Goal: Task Accomplishment & Management: Manage account settings

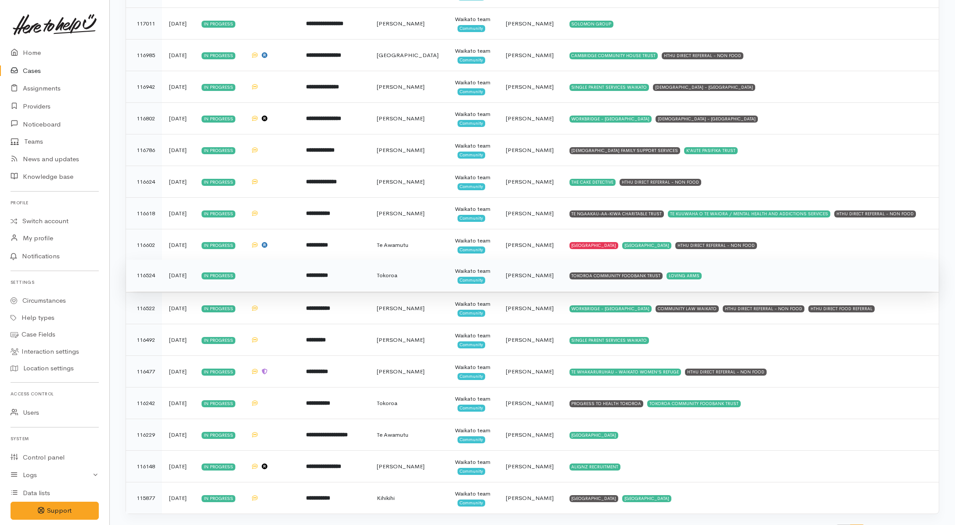
scroll to position [273, 0]
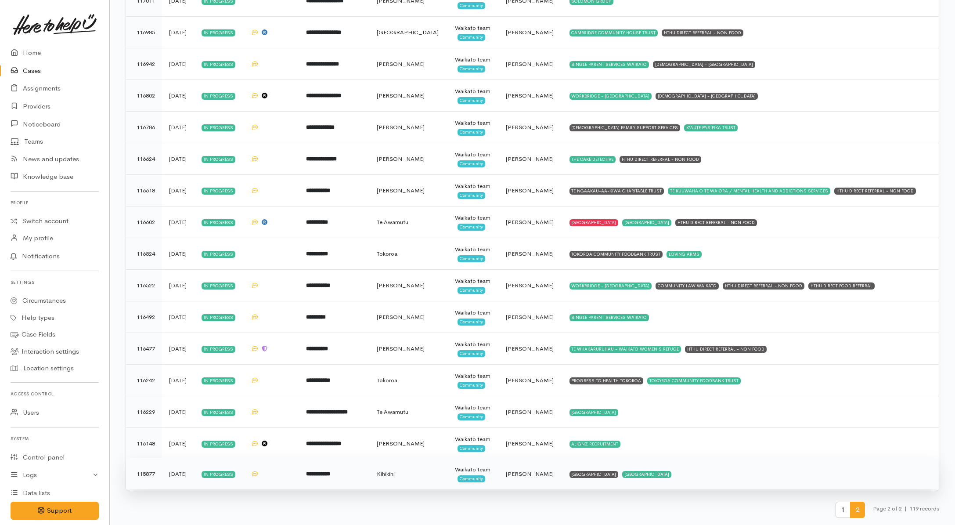
drag, startPoint x: 763, startPoint y: 473, endPoint x: 758, endPoint y: 465, distance: 10.2
click at [763, 473] on td "KAINGA AROHA COMMUNITY HOUSE KAINGA AROHA COMMUNITY HOUSE" at bounding box center [750, 474] width 376 height 32
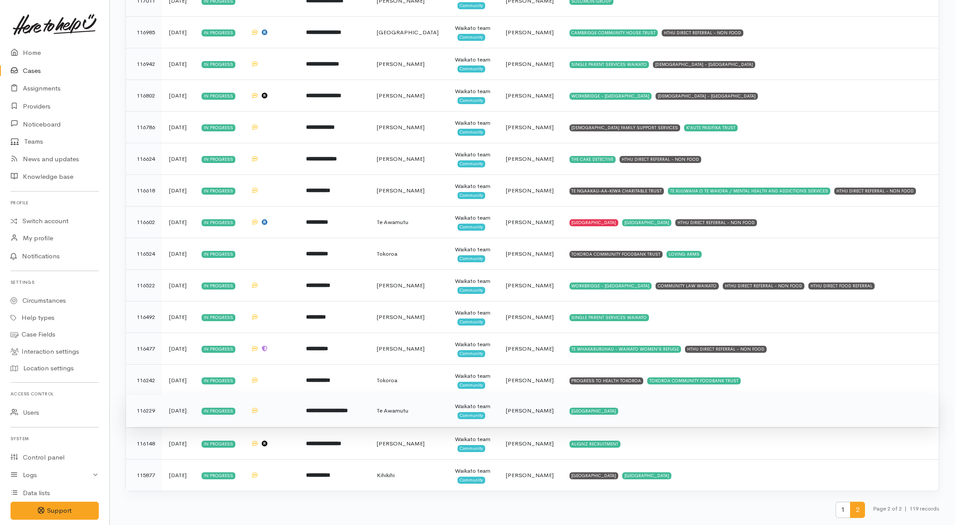
click at [740, 407] on td "KAINGA AROHA COMMUNITY HOUSE" at bounding box center [750, 411] width 376 height 32
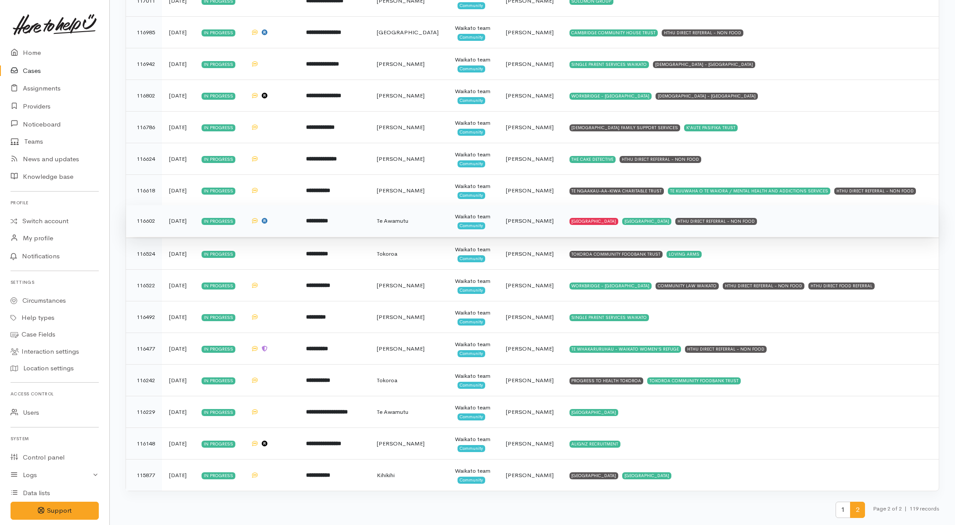
click at [875, 222] on td "KAINGA AROHA COMMUNITY HOUSE KAINGA AROHA COMMUNITY HOUSE HTHU DIRECT REFERRAL …" at bounding box center [750, 221] width 376 height 32
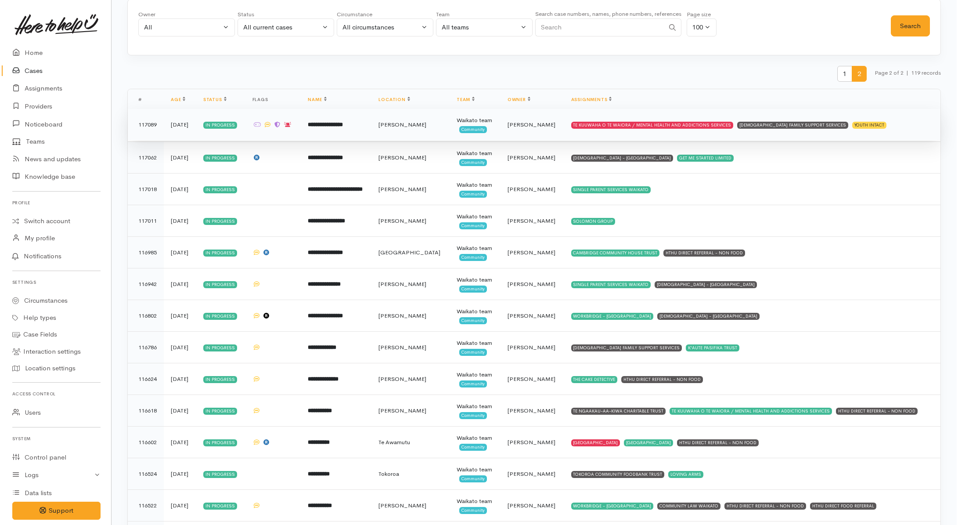
scroll to position [0, 0]
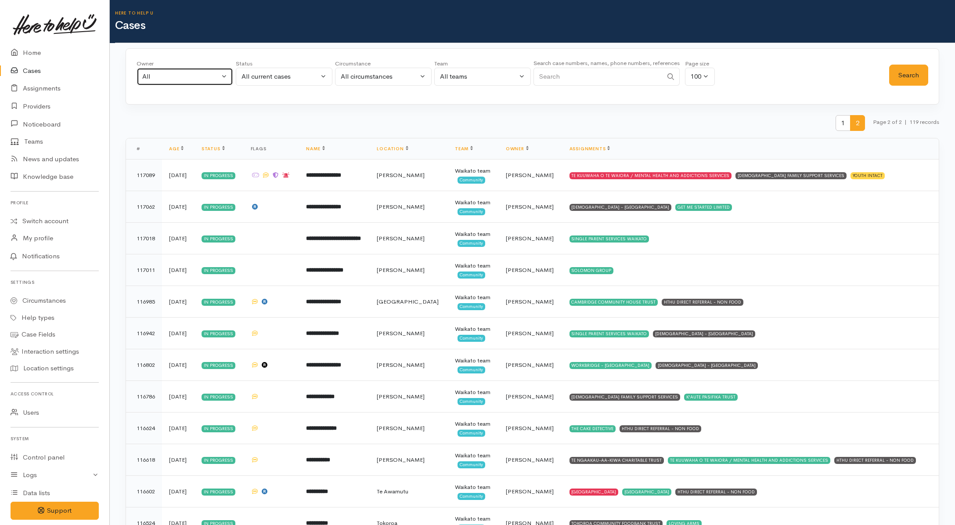
click at [216, 77] on div "All" at bounding box center [180, 77] width 77 height 10
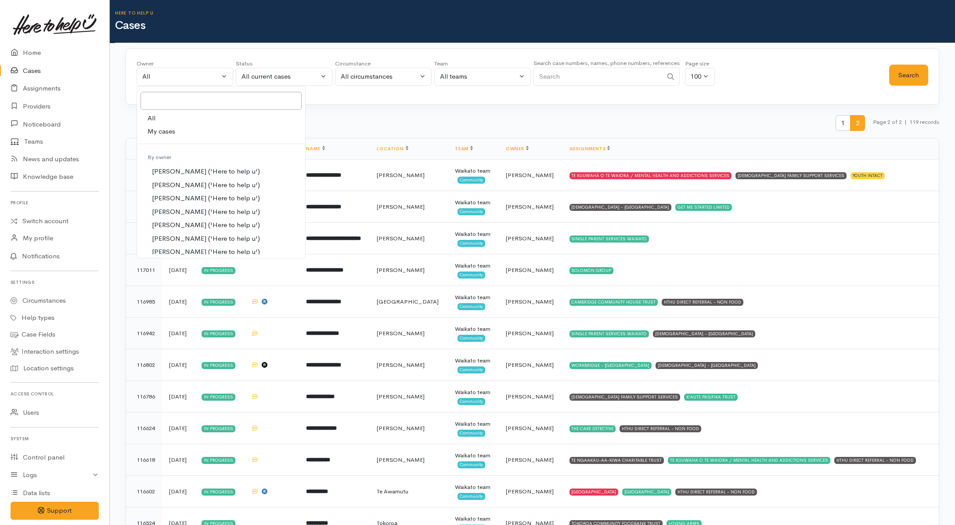
click at [161, 130] on span "My cases" at bounding box center [162, 131] width 28 height 10
select select "202"
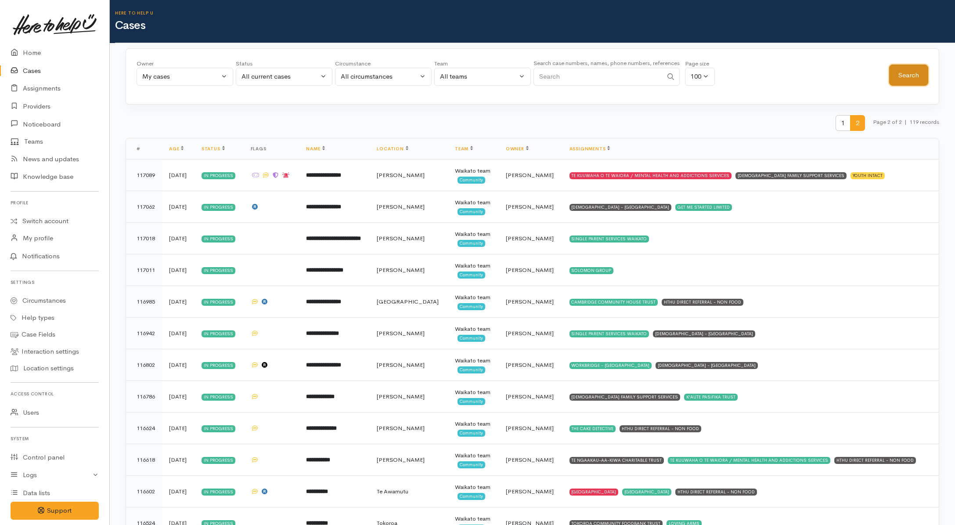
click at [913, 80] on button "Search" at bounding box center [908, 76] width 39 height 22
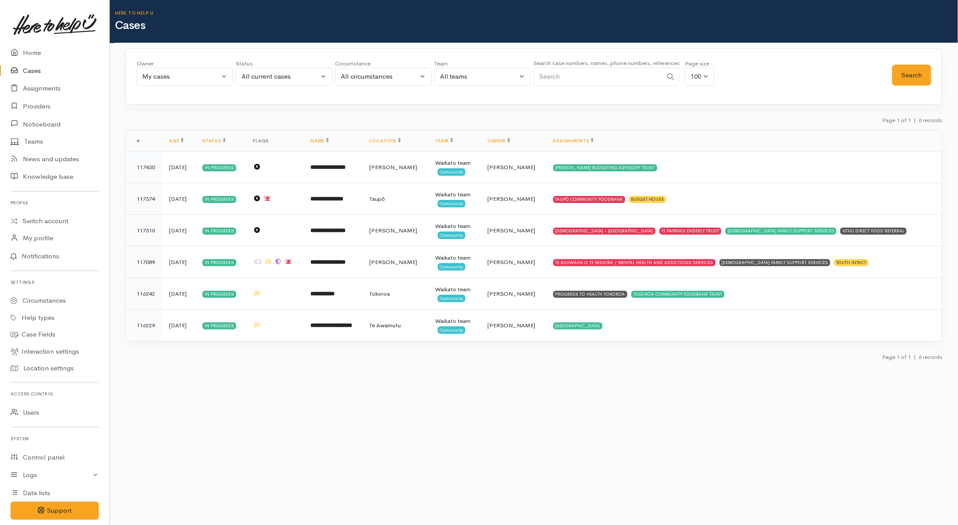
click at [625, 71] on input "Search" at bounding box center [597, 77] width 129 height 18
paste input "224534212"
type input "224534212"
click at [283, 82] on button "All current cases" at bounding box center [284, 77] width 97 height 18
drag, startPoint x: 252, startPoint y: 240, endPoint x: 187, endPoint y: 186, distance: 84.5
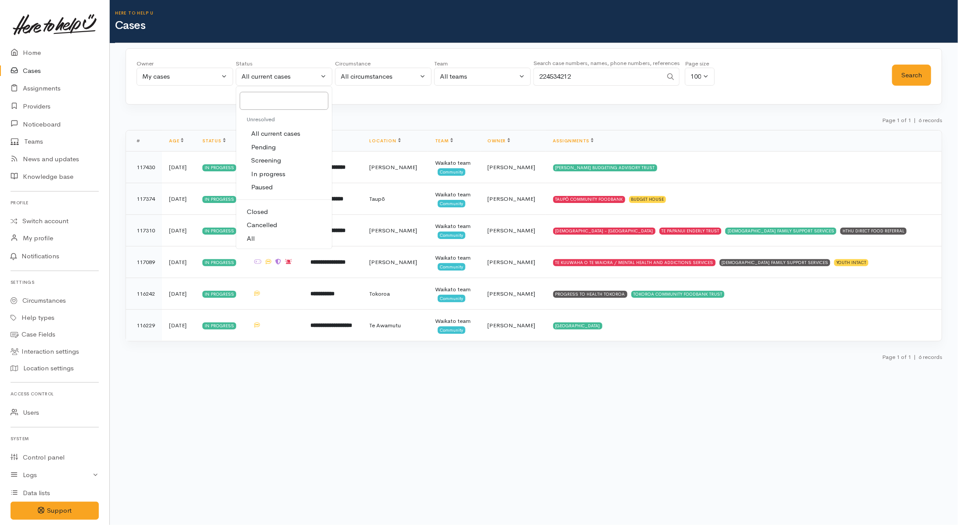
click at [252, 238] on span "All" at bounding box center [251, 239] width 8 height 10
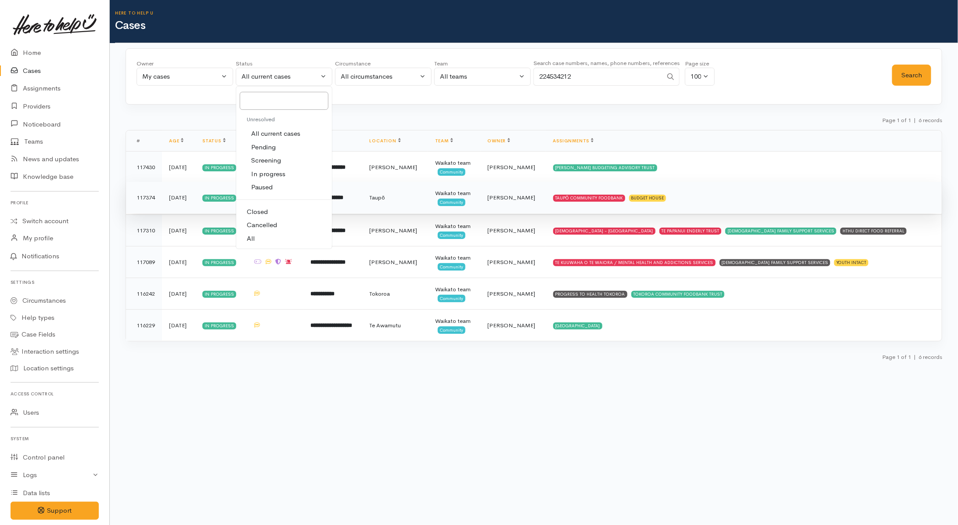
select select "All"
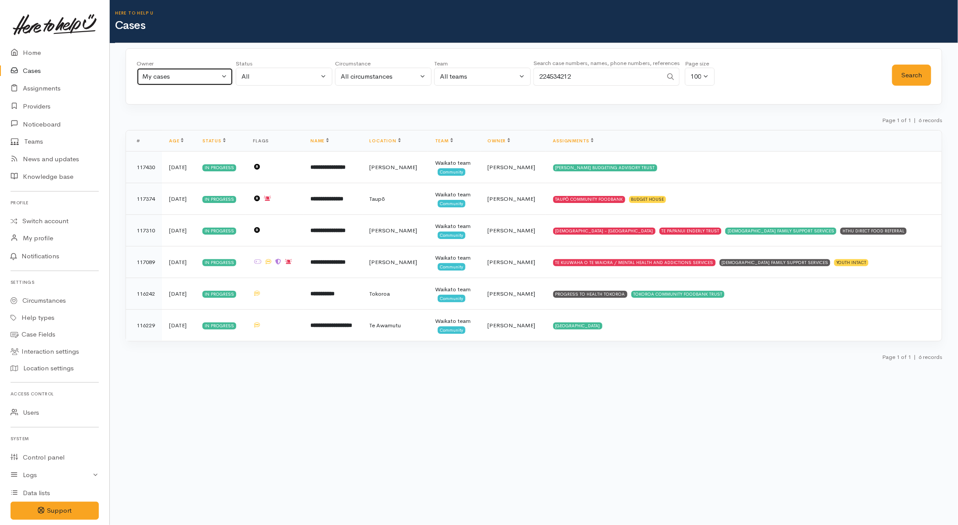
click at [144, 79] on div "My cases" at bounding box center [180, 77] width 77 height 10
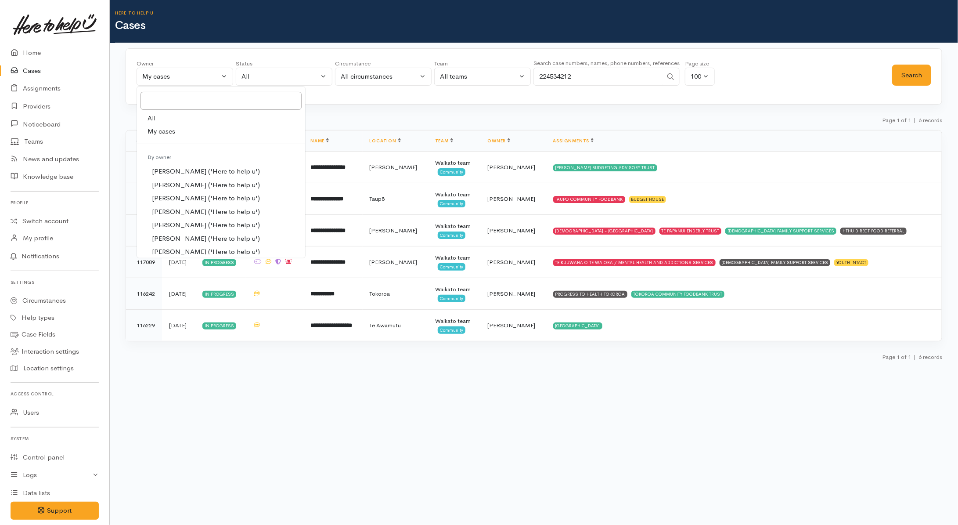
click at [168, 116] on link "All" at bounding box center [221, 119] width 168 height 14
select select "-1"
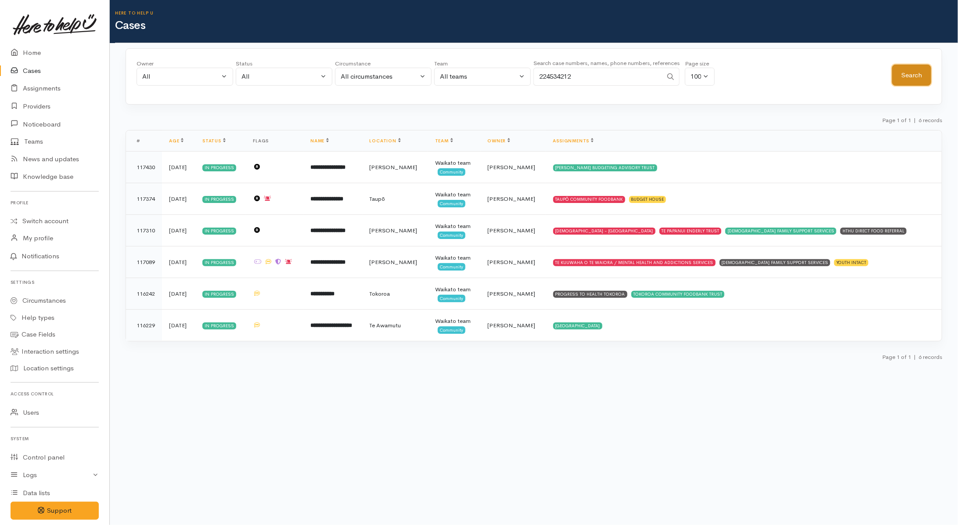
drag, startPoint x: 918, startPoint y: 81, endPoint x: 909, endPoint y: 91, distance: 12.8
click at [917, 82] on button "Search" at bounding box center [911, 76] width 39 height 22
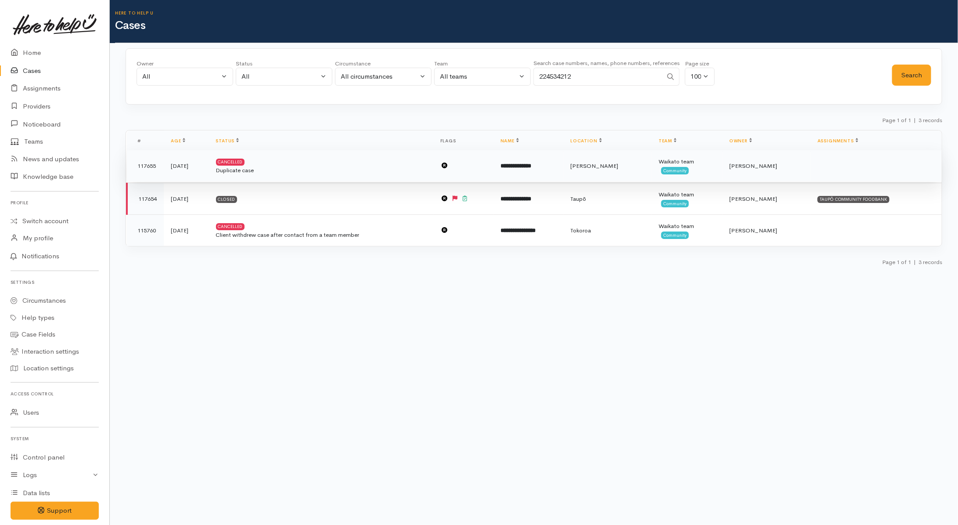
click at [830, 166] on td at bounding box center [876, 166] width 131 height 32
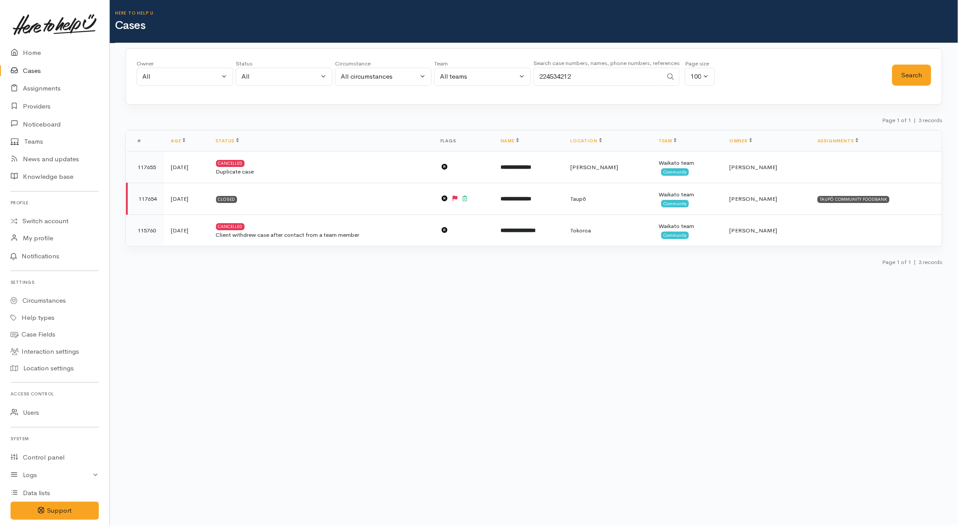
drag, startPoint x: 616, startPoint y: 73, endPoint x: 482, endPoint y: 69, distance: 134.4
click at [482, 69] on div "Owner All My cases Aandrea Murray ('Here to help u') Akash Prakash ('Here to he…" at bounding box center [515, 75] width 756 height 32
paste input "108212165"
click at [918, 75] on button "Search" at bounding box center [911, 76] width 39 height 22
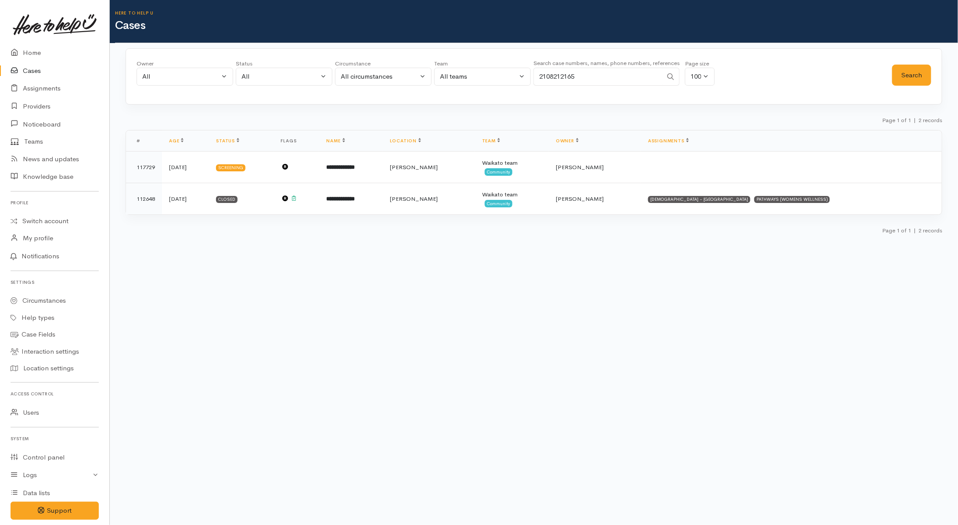
drag, startPoint x: 609, startPoint y: 78, endPoint x: 472, endPoint y: 78, distance: 136.6
click at [472, 78] on div "Owner All My cases Aandrea Murray ('Here to help u') Akash Prakash ('Here to he…" at bounding box center [515, 75] width 756 height 32
paste input "73233198"
type input "273233198"
click at [918, 73] on button "Search" at bounding box center [911, 76] width 39 height 22
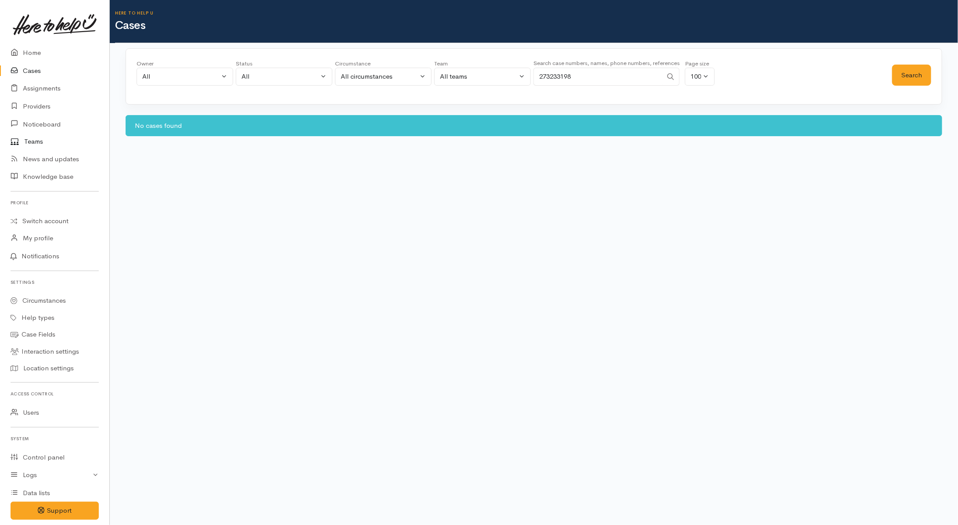
click at [32, 137] on link "Teams" at bounding box center [54, 141] width 109 height 17
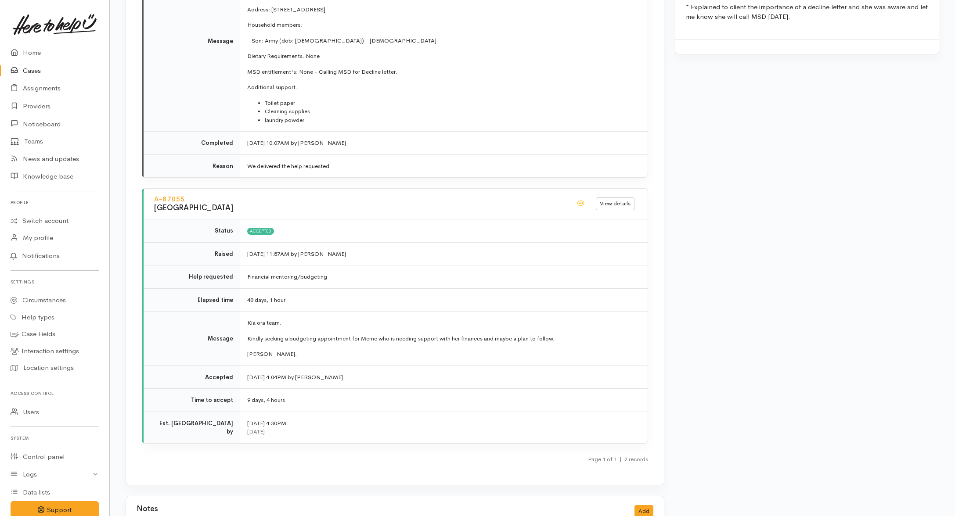
scroll to position [1063, 0]
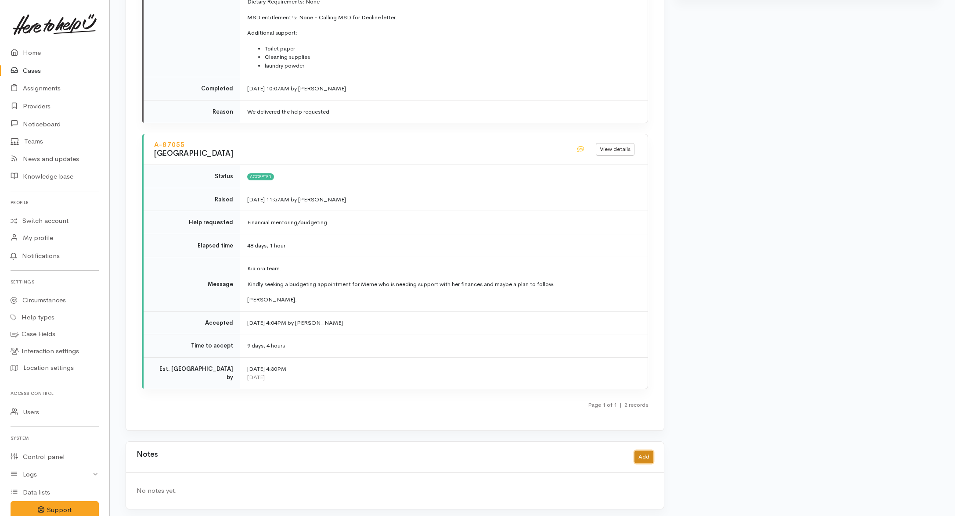
click at [644, 456] on button "Add" at bounding box center [643, 457] width 19 height 13
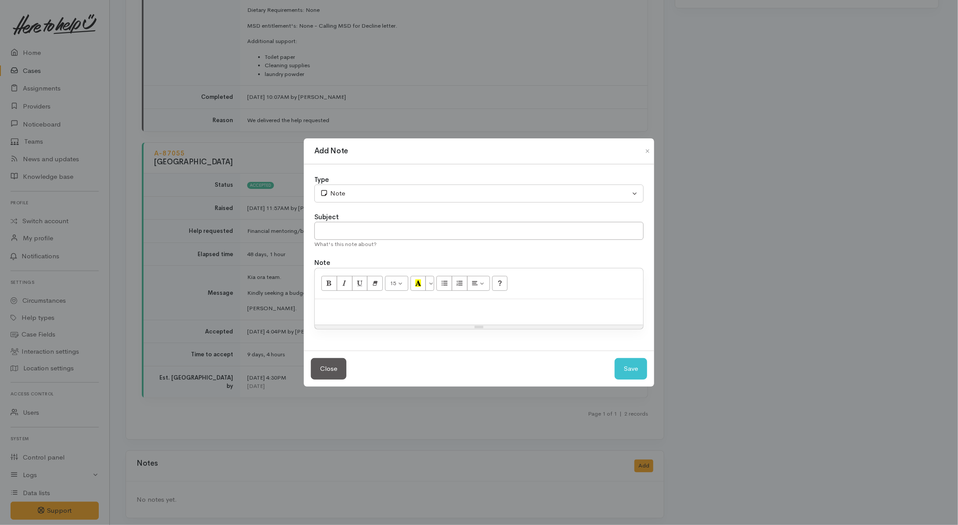
click at [335, 438] on div "Add Note Type Correspondence Discussion Email Note Phone call SMS text message …" at bounding box center [479, 262] width 958 height 525
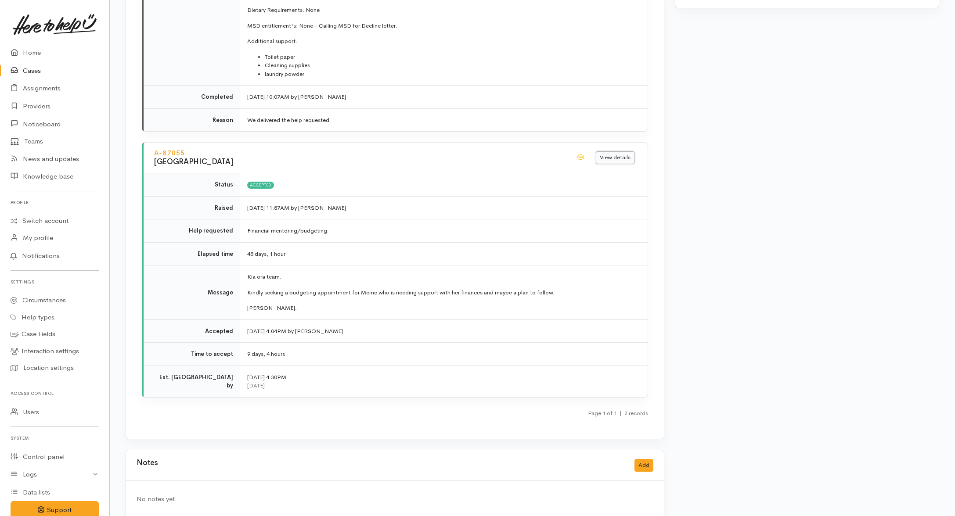
click at [615, 154] on link "View details" at bounding box center [615, 157] width 39 height 13
click at [650, 464] on button "Add" at bounding box center [643, 465] width 19 height 13
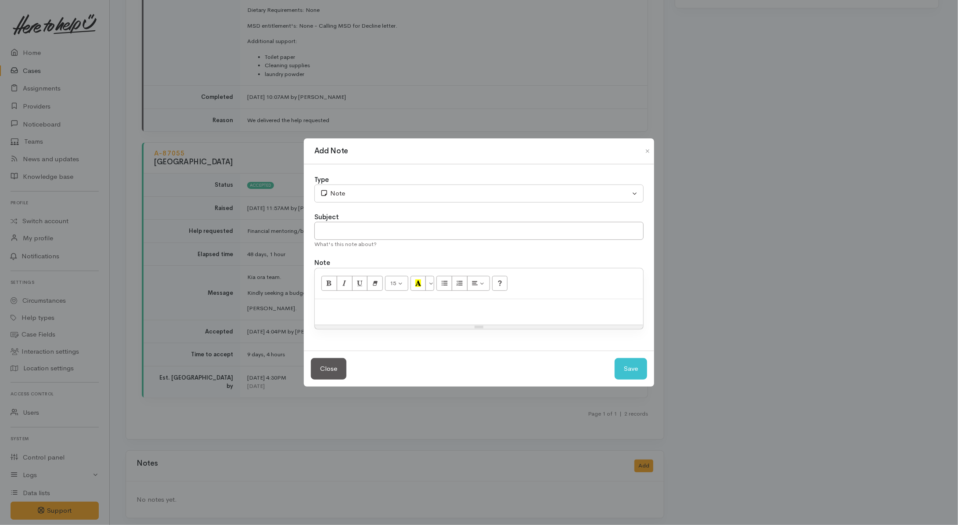
click at [424, 307] on p at bounding box center [479, 308] width 320 height 10
click at [437, 311] on p at bounding box center [479, 308] width 320 height 10
click at [484, 306] on p "Received this response from Sue Goodridge at Kinga ~roha community House" at bounding box center [479, 308] width 320 height 10
click at [496, 311] on p "Received this response from Sue Goodridge at Kinga Aoha community House" at bounding box center [479, 308] width 320 height 10
click at [578, 304] on p "Received this response from Sue Goodridge at Kinga Aoha Community House" at bounding box center [479, 308] width 320 height 10
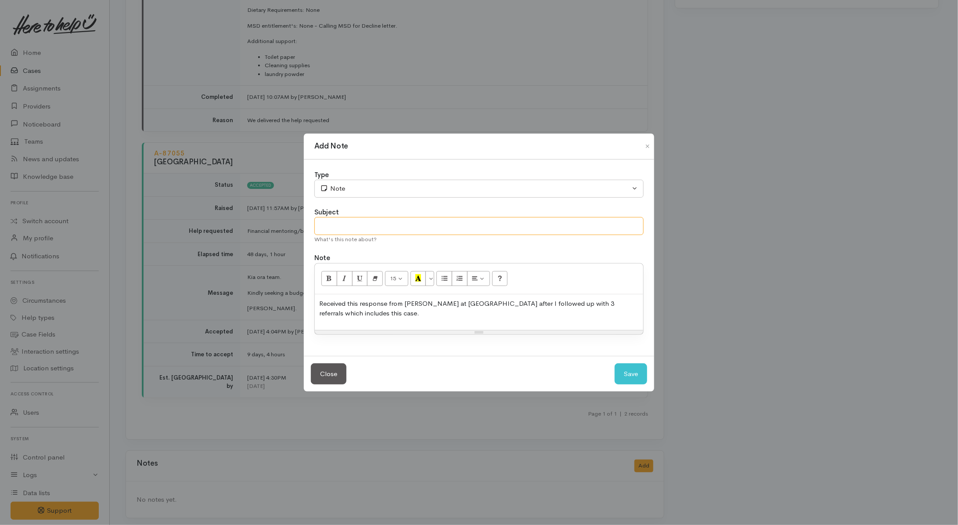
click at [401, 228] on input "text" at bounding box center [478, 226] width 329 height 18
type input "Correspondense"
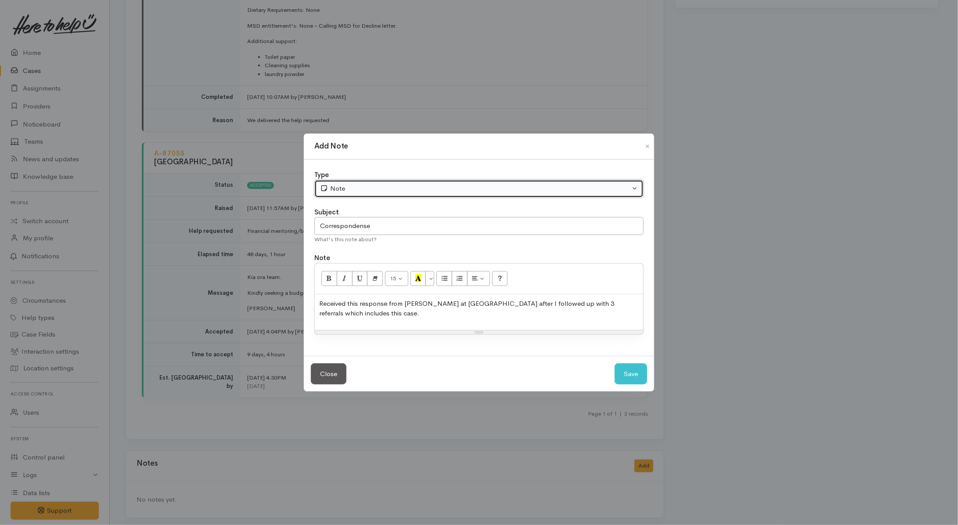
click at [412, 195] on button "Note" at bounding box center [478, 189] width 329 height 18
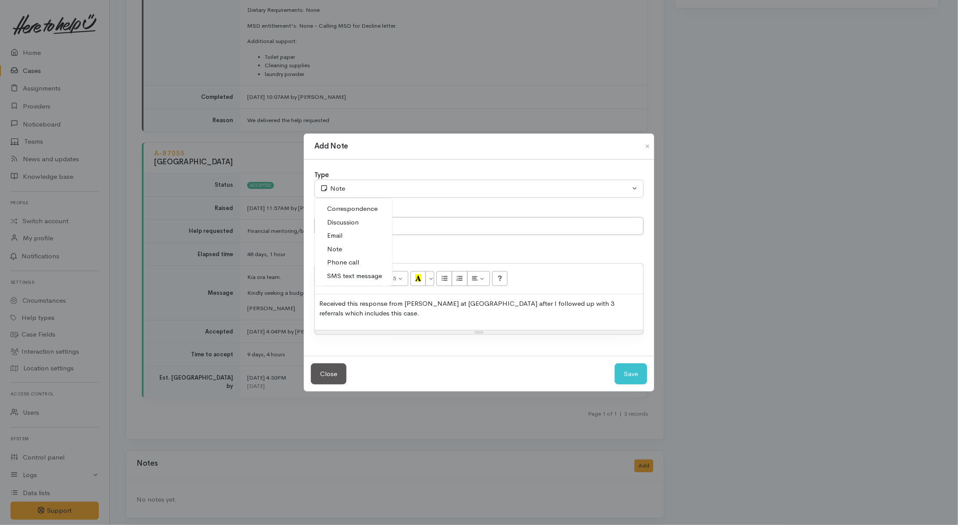
click at [350, 209] on span "Correspondence" at bounding box center [352, 209] width 50 height 10
select select "6"
drag, startPoint x: 385, startPoint y: 223, endPoint x: 299, endPoint y: 223, distance: 85.6
click at [299, 223] on div "Add Note Type Correspondence Discussion Email Note Phone call SMS text message …" at bounding box center [479, 262] width 958 height 525
click at [492, 318] on div "Received this response from Sue Goodridge at Kinga Aoha Community House after I…" at bounding box center [479, 312] width 328 height 36
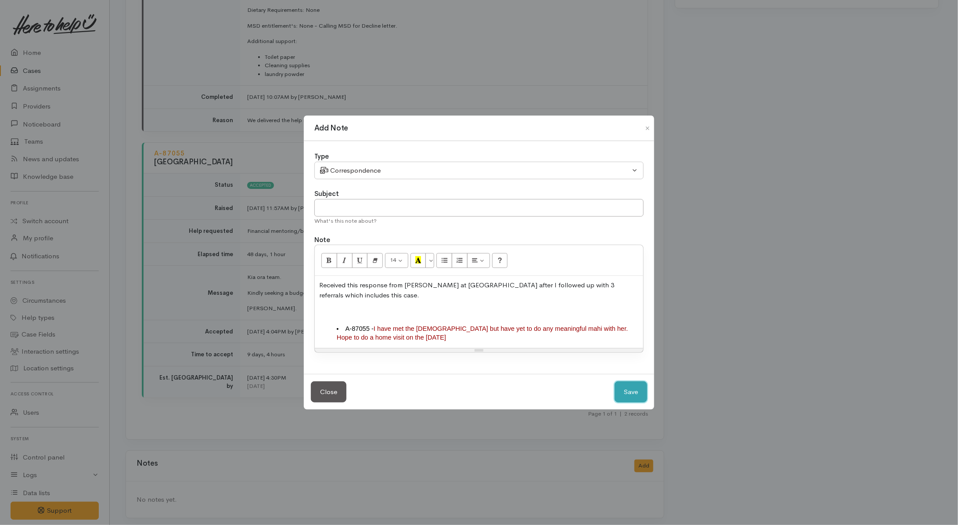
click at [634, 393] on button "Save" at bounding box center [631, 392] width 32 height 22
select select "1"
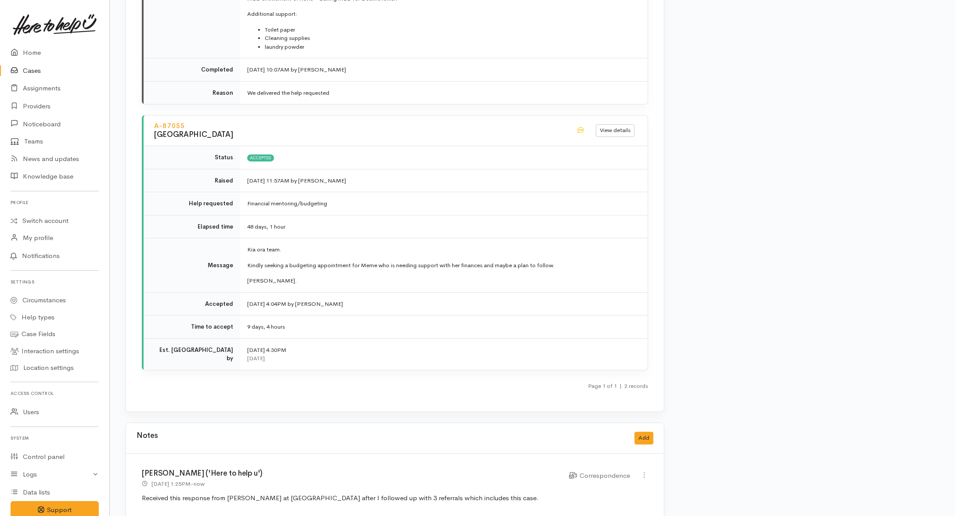
scroll to position [1126, 0]
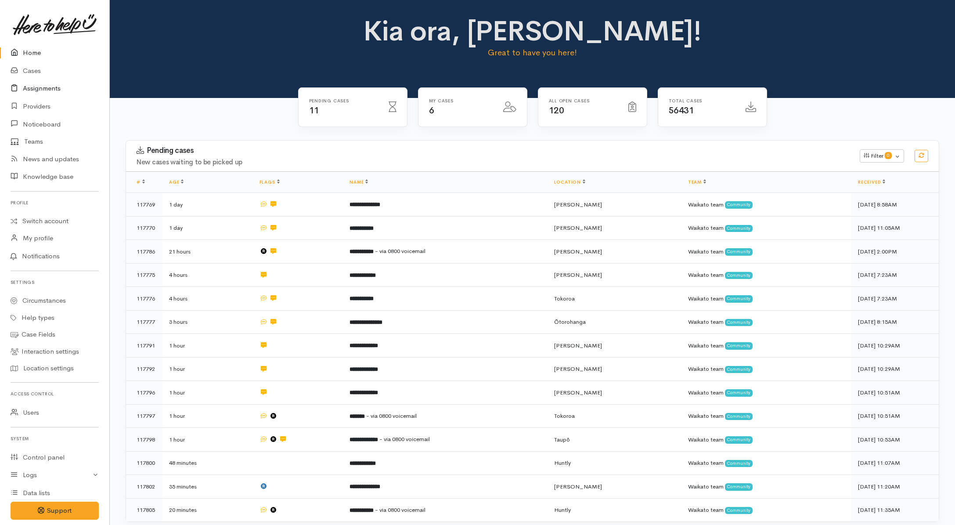
scroll to position [223, 0]
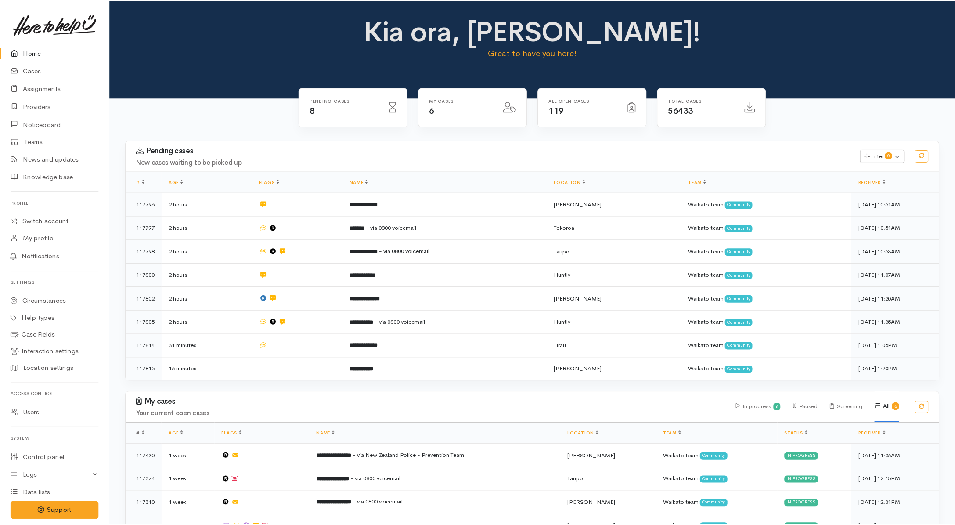
scroll to position [90, 0]
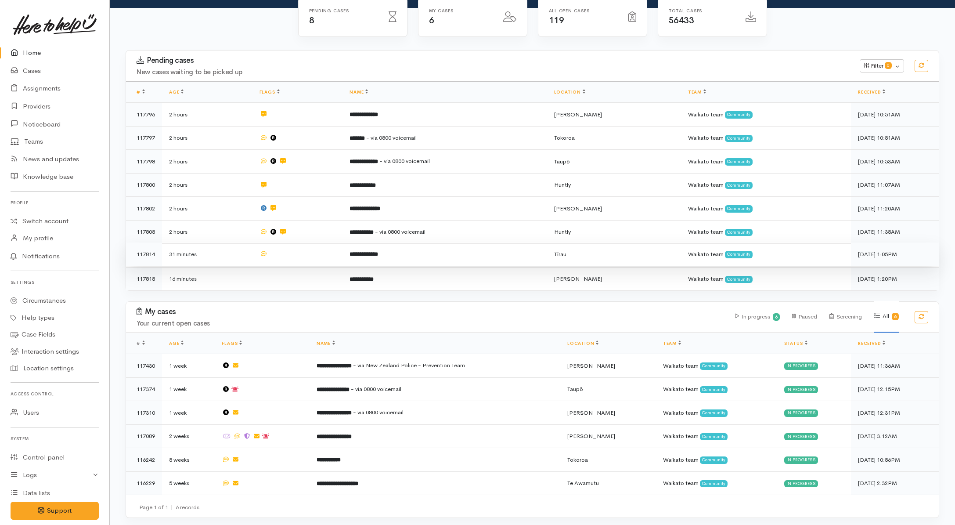
click at [321, 259] on td at bounding box center [297, 254] width 90 height 24
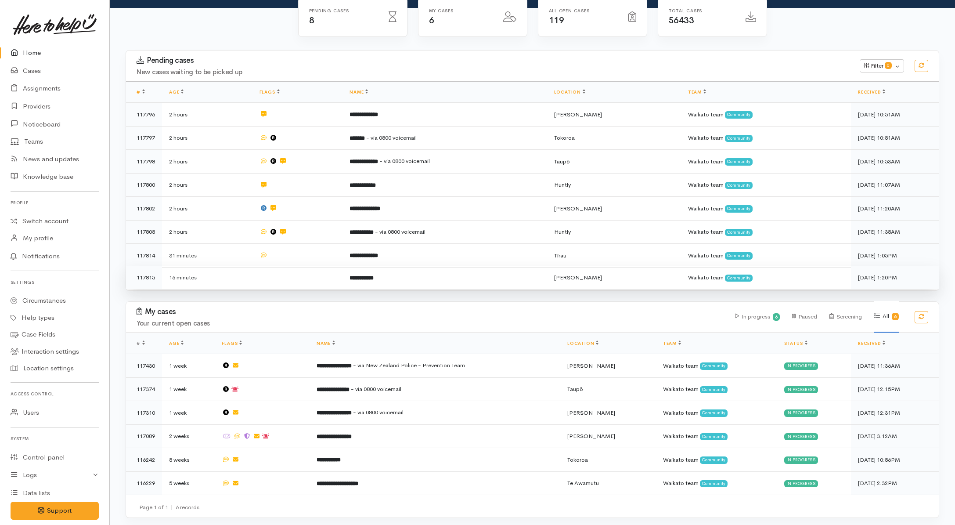
click at [313, 270] on td at bounding box center [297, 277] width 90 height 23
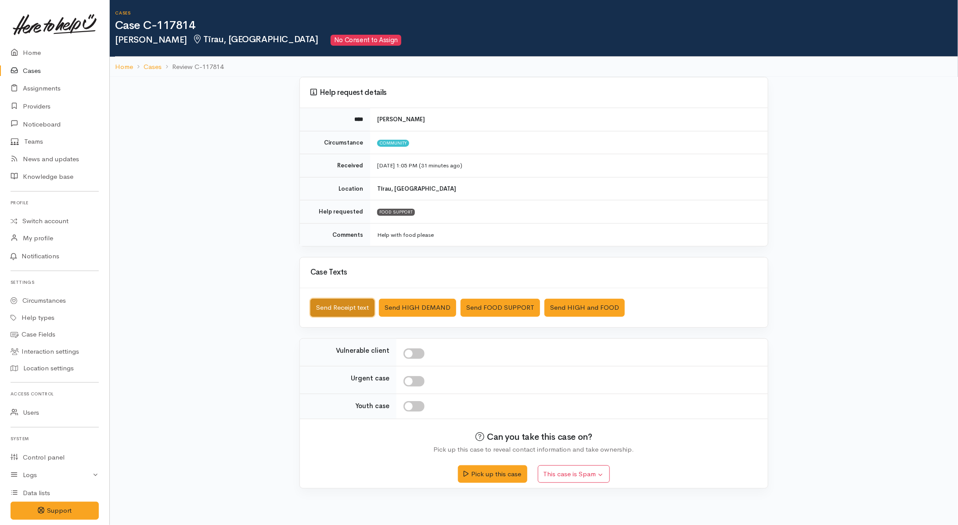
click at [346, 311] on button "Send Receipt text" at bounding box center [342, 308] width 64 height 18
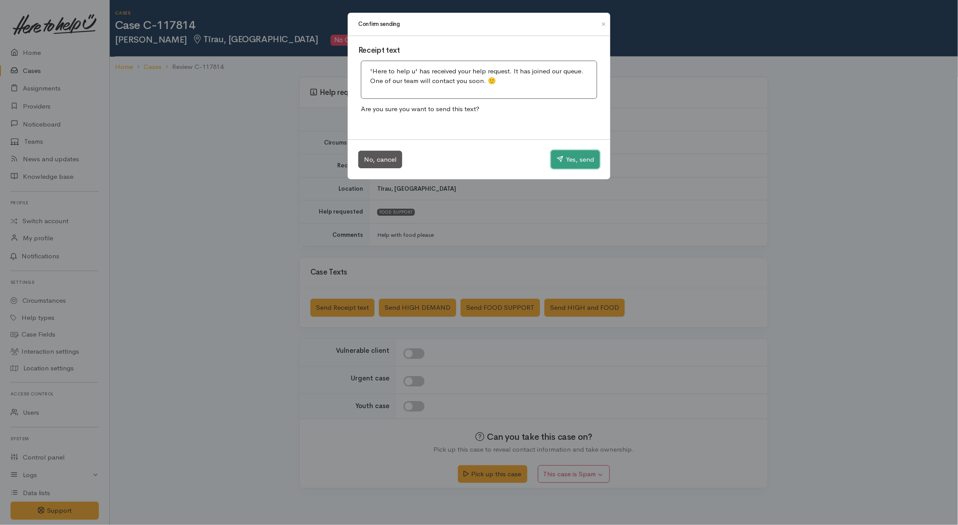
click at [573, 160] on button "Yes, send" at bounding box center [575, 159] width 49 height 18
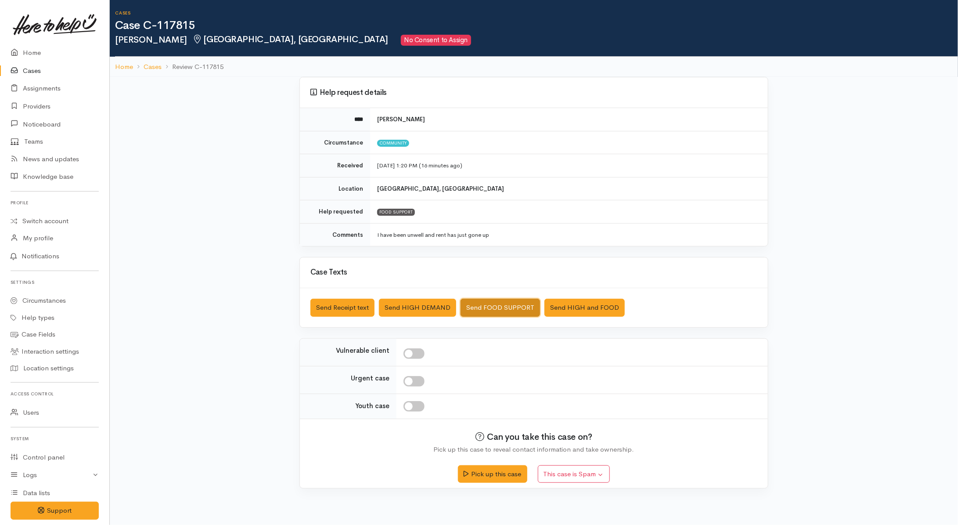
click at [524, 312] on button "Send FOOD SUPPORT" at bounding box center [500, 308] width 79 height 18
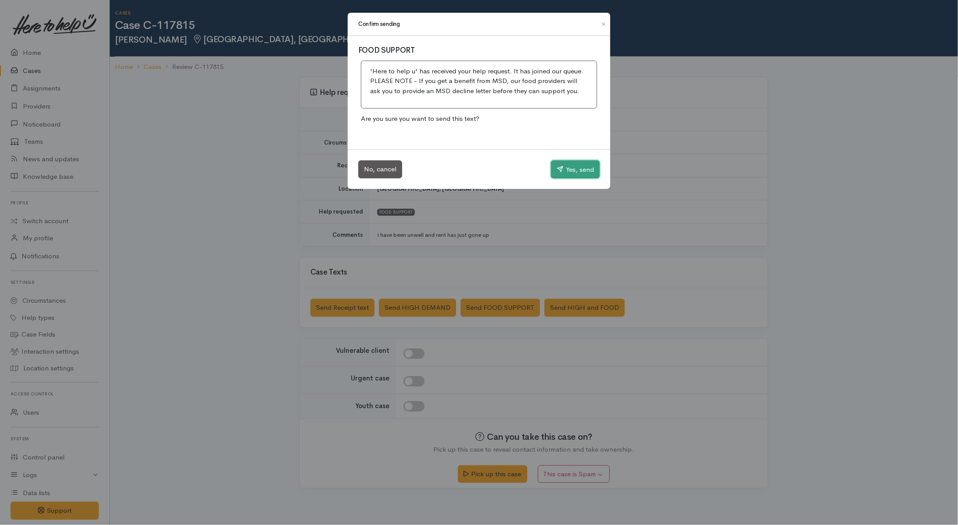
click at [563, 170] on button "Yes, send" at bounding box center [575, 169] width 49 height 18
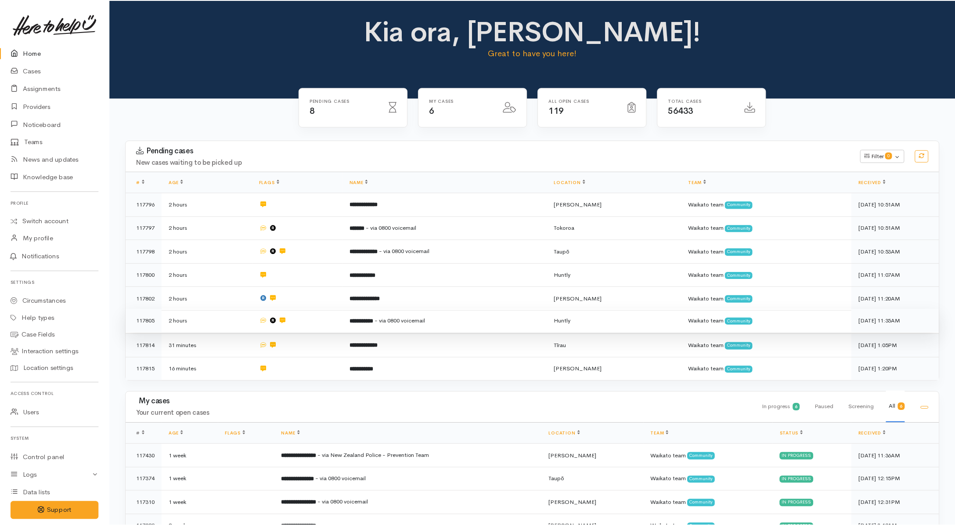
scroll to position [90, 0]
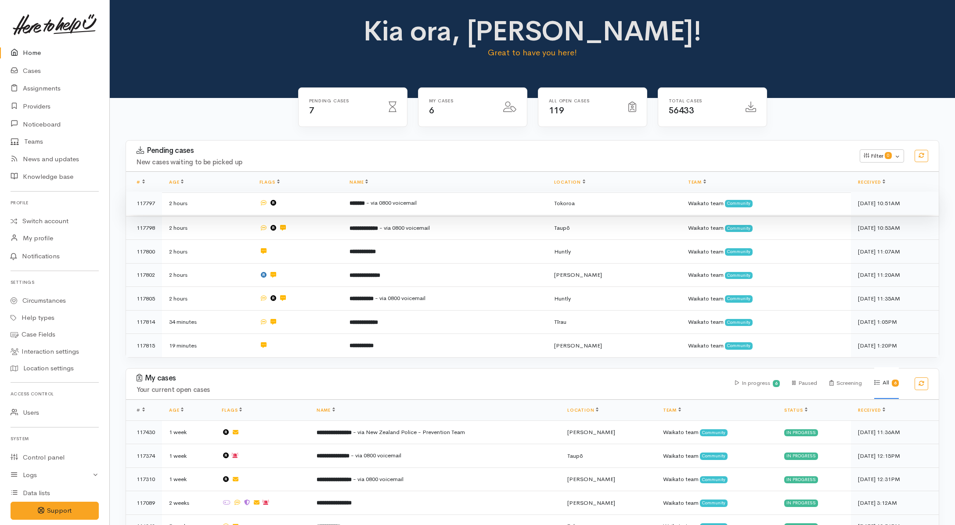
click at [326, 209] on td at bounding box center [297, 203] width 90 height 24
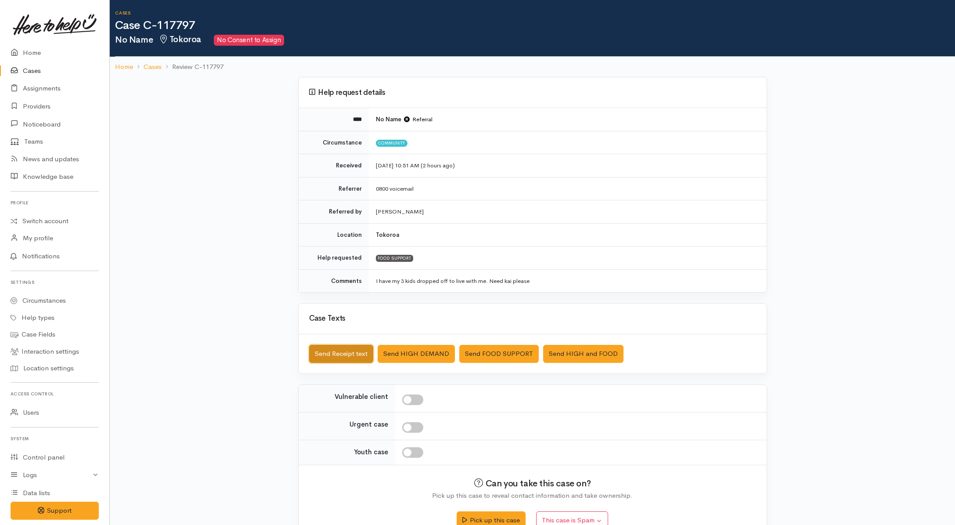
click at [344, 353] on button "Send Receipt text" at bounding box center [341, 354] width 64 height 18
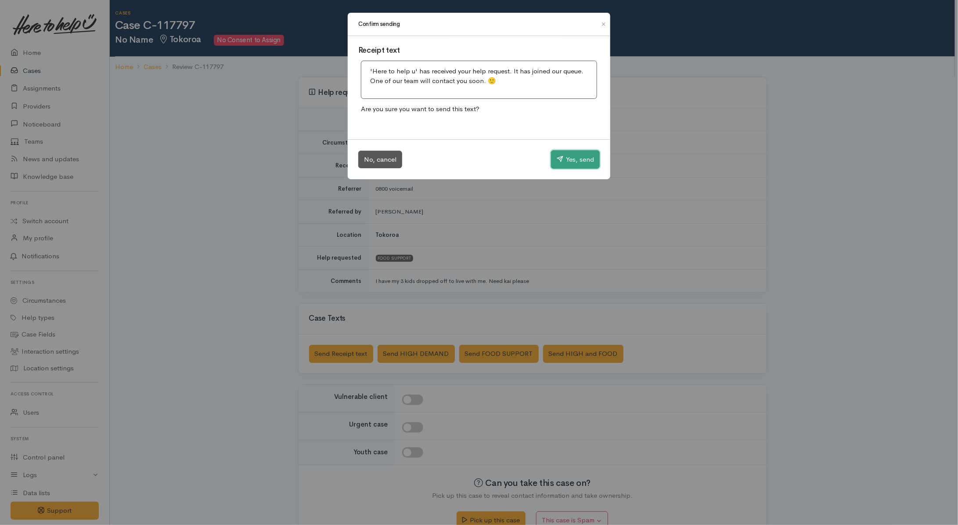
click at [567, 158] on button "Yes, send" at bounding box center [575, 159] width 49 height 18
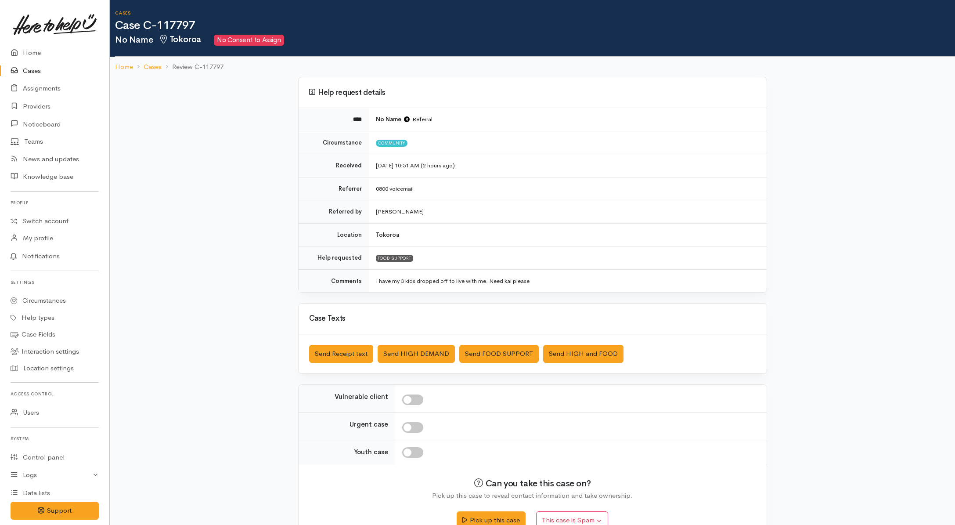
click at [224, 149] on div "Help request details **** No Name Referral Circumstance Community Received [DAT…" at bounding box center [532, 311] width 845 height 468
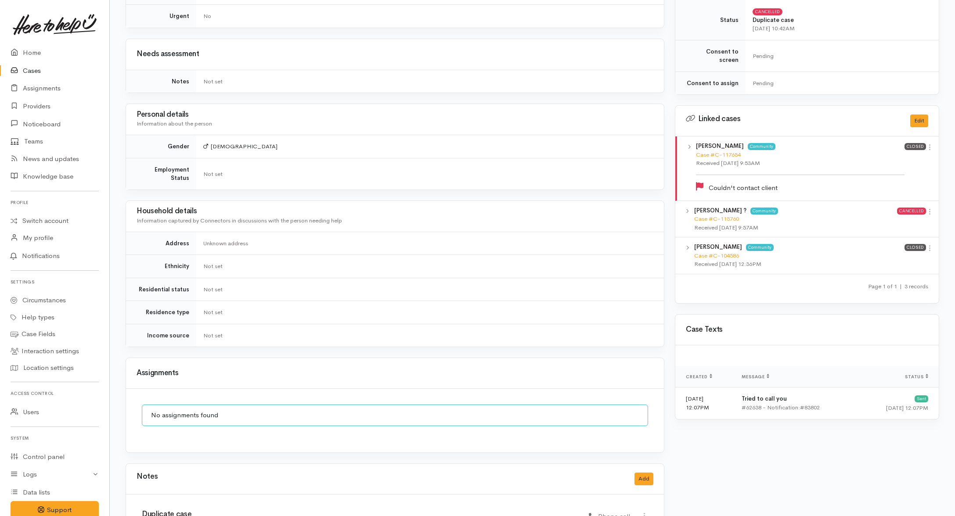
scroll to position [634, 0]
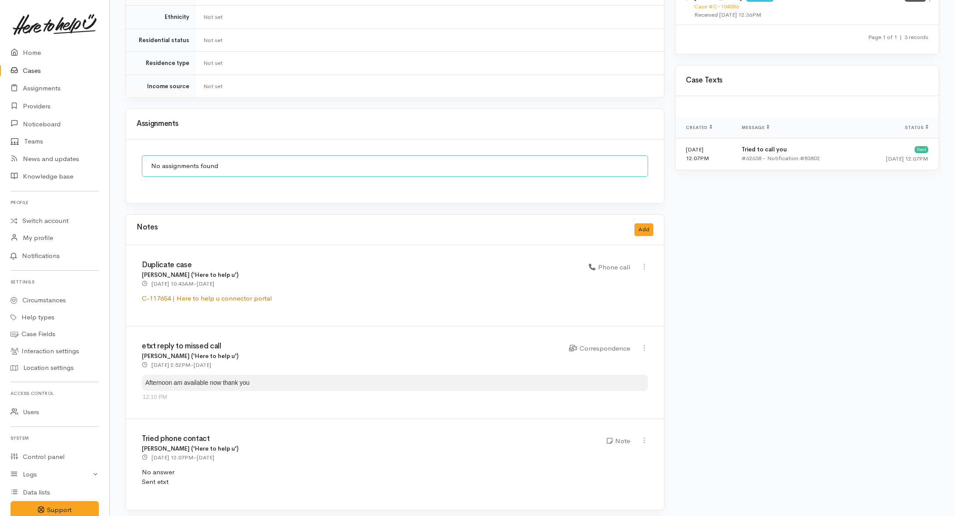
click at [179, 294] on link "C-117654 | Here to help u connector portal" at bounding box center [207, 298] width 130 height 8
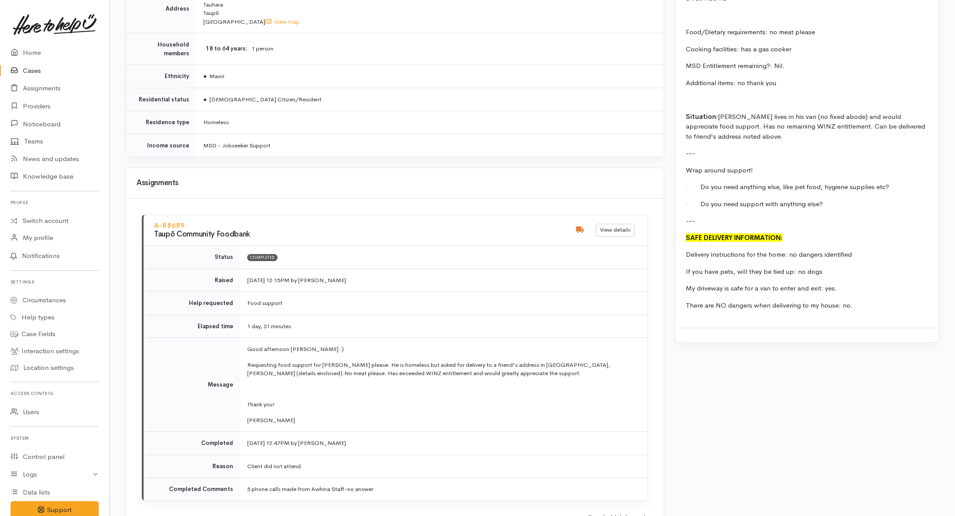
scroll to position [988, 0]
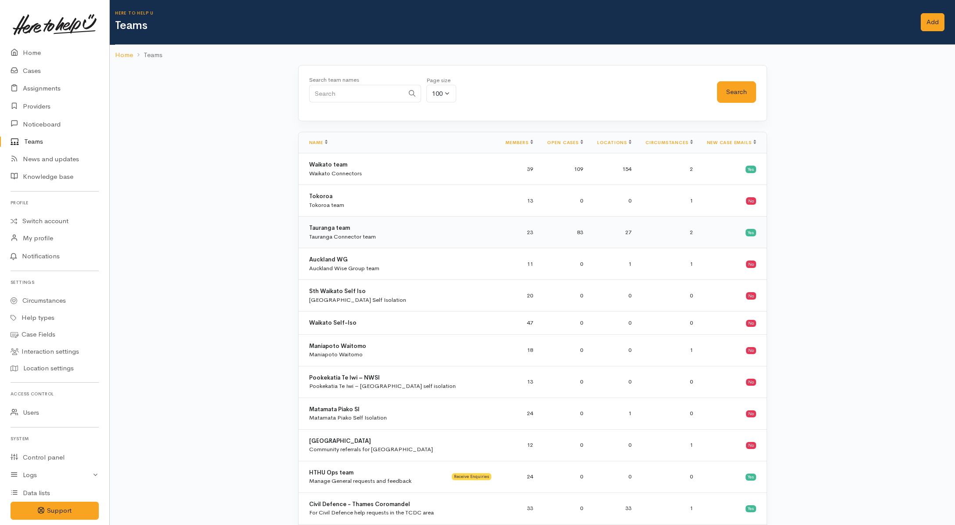
click at [350, 236] on div "Tauranga Connector team" at bounding box center [342, 236] width 67 height 9
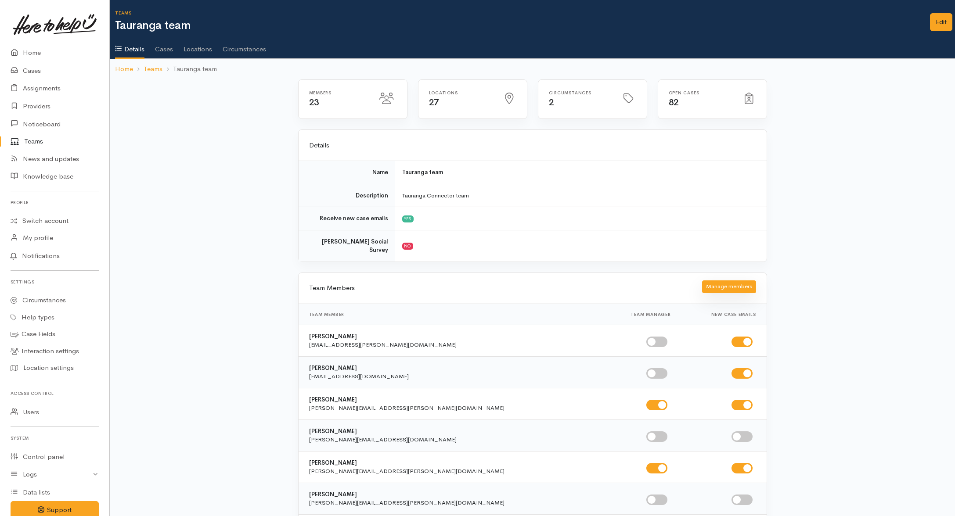
click at [729, 281] on button "Manage members" at bounding box center [729, 287] width 54 height 13
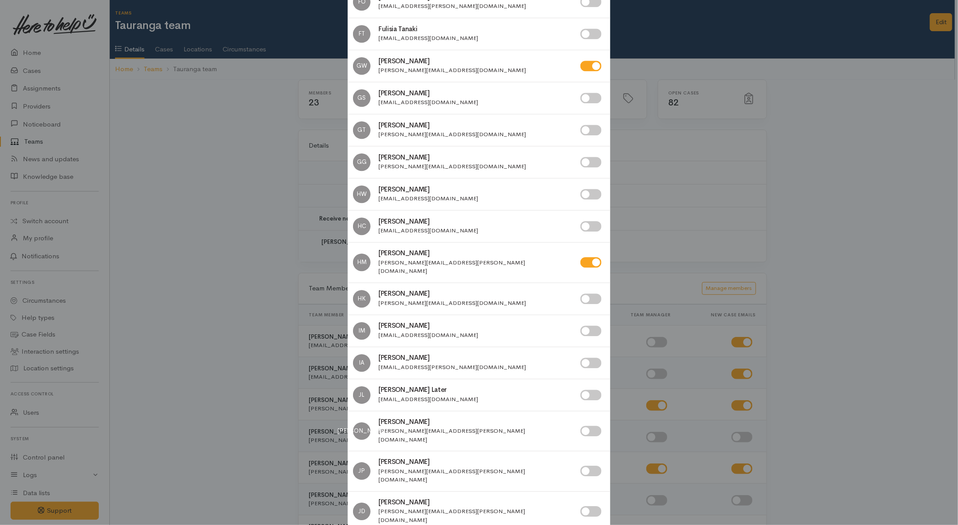
scroll to position [1098, 0]
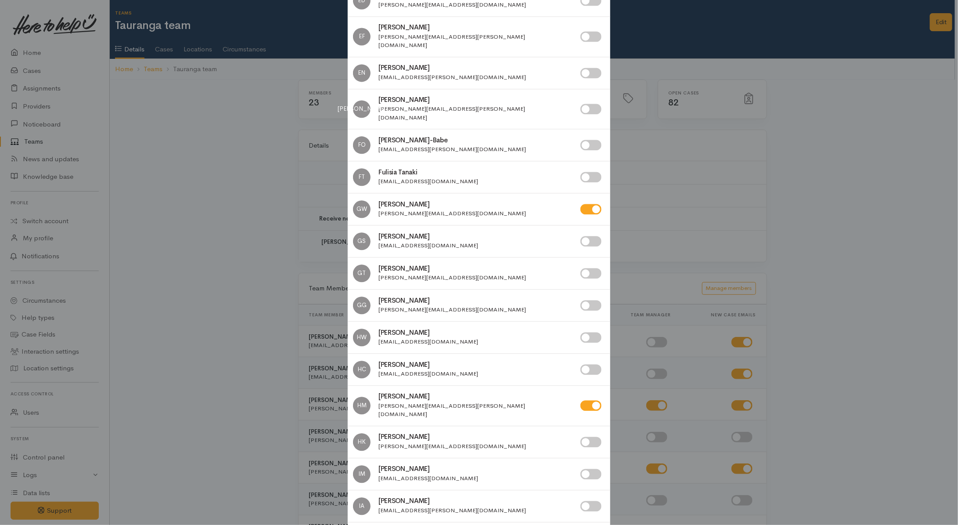
click at [594, 436] on input "checkbox" at bounding box center [590, 441] width 21 height 11
click at [588, 436] on input "checkbox" at bounding box center [590, 441] width 21 height 11
checkbox input "false"
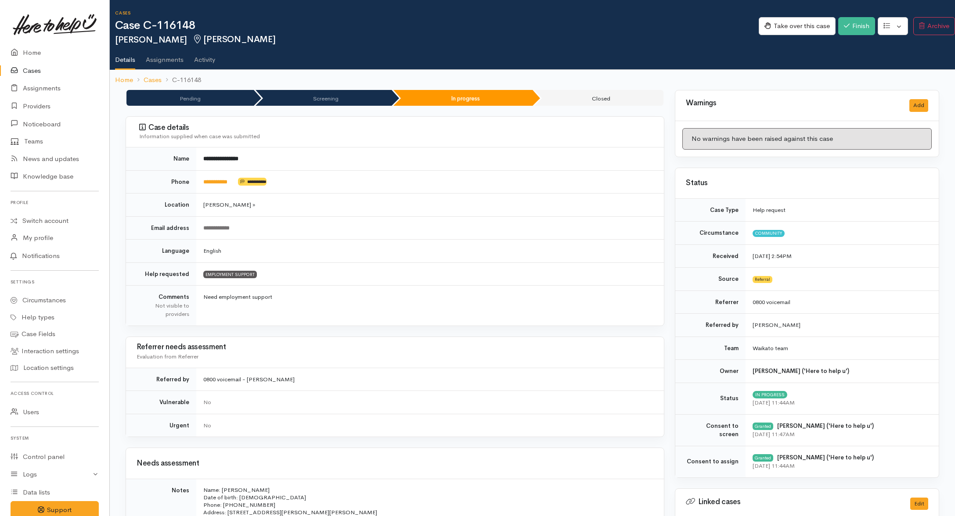
click at [25, 70] on link "Cases" at bounding box center [54, 71] width 109 height 18
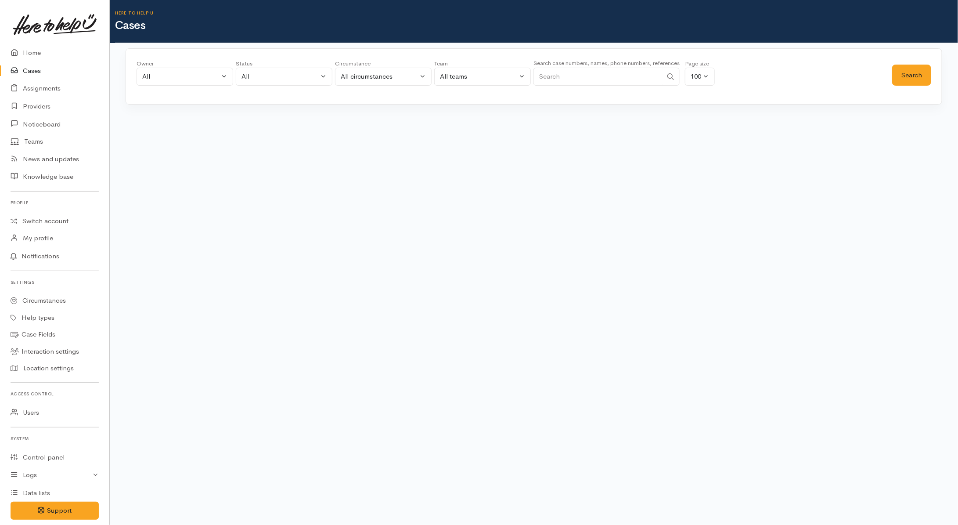
click at [601, 73] on input "Search" at bounding box center [597, 77] width 129 height 18
paste input "273233198"
click at [908, 79] on button "Search" at bounding box center [911, 76] width 39 height 22
drag, startPoint x: 605, startPoint y: 76, endPoint x: 479, endPoint y: 84, distance: 125.4
click at [479, 84] on div "Owner All My cases 2Alice1 Faye Davies ('Here to help u') Aandrea Murray ('Here…" at bounding box center [515, 75] width 756 height 32
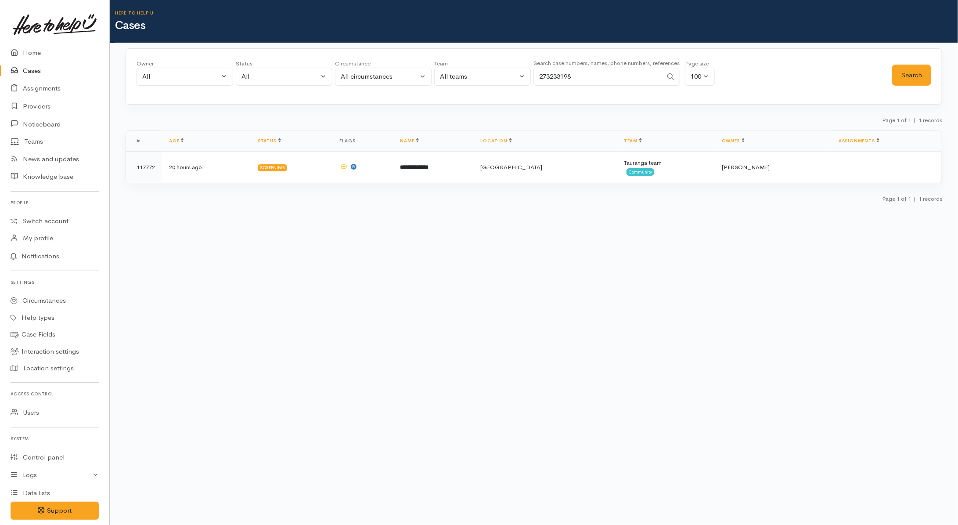
paste input "4162190"
click at [916, 78] on button "Search" at bounding box center [911, 76] width 39 height 22
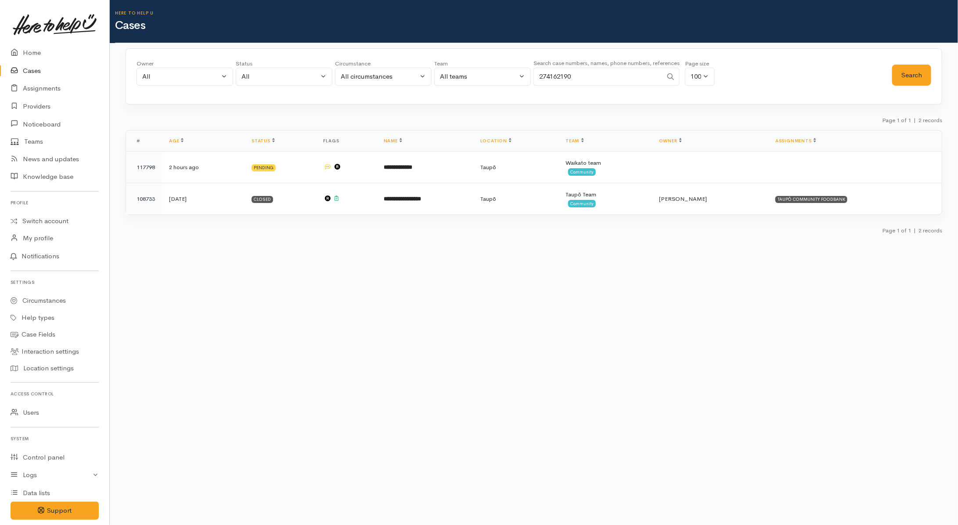
drag, startPoint x: 629, startPoint y: 73, endPoint x: 470, endPoint y: 89, distance: 160.2
click at [470, 89] on div "Owner All My cases 2Alice1 Faye Davies ('Here to help u') Aandrea Murray ('Here…" at bounding box center [515, 75] width 756 height 32
paste input "6118978"
click at [903, 75] on button "Search" at bounding box center [911, 76] width 39 height 22
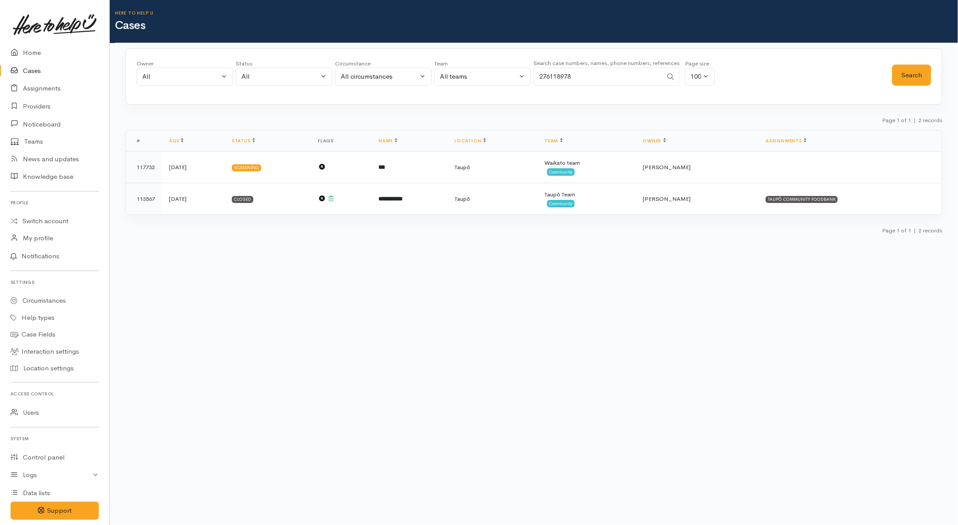
drag, startPoint x: 607, startPoint y: 69, endPoint x: 525, endPoint y: 78, distance: 82.1
click at [525, 78] on div "Owner All My cases 2Alice1 Faye Davies ('Here to help u') Aandrea Murray ('Here…" at bounding box center [515, 75] width 756 height 32
paste input "25456030"
click at [907, 75] on button "Search" at bounding box center [911, 76] width 39 height 22
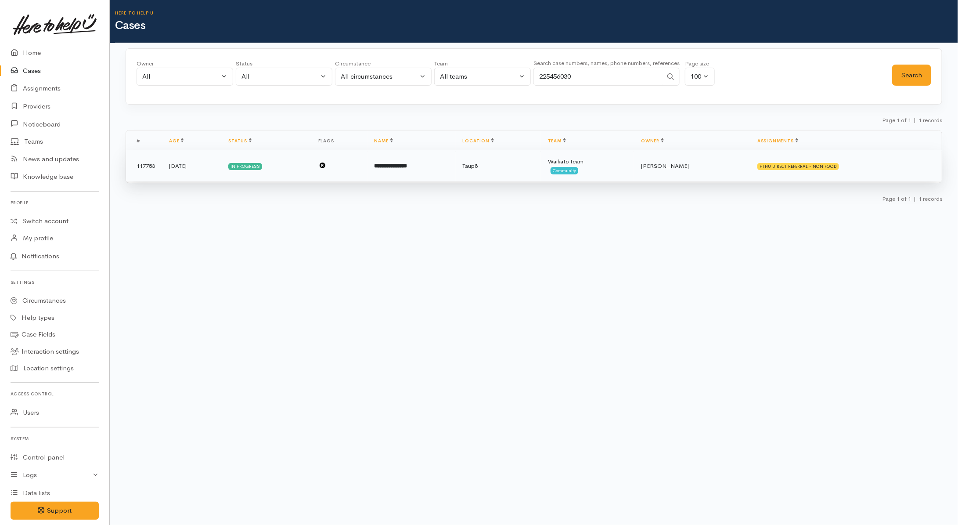
click at [634, 173] on td "Waikato team Community" at bounding box center [587, 166] width 93 height 32
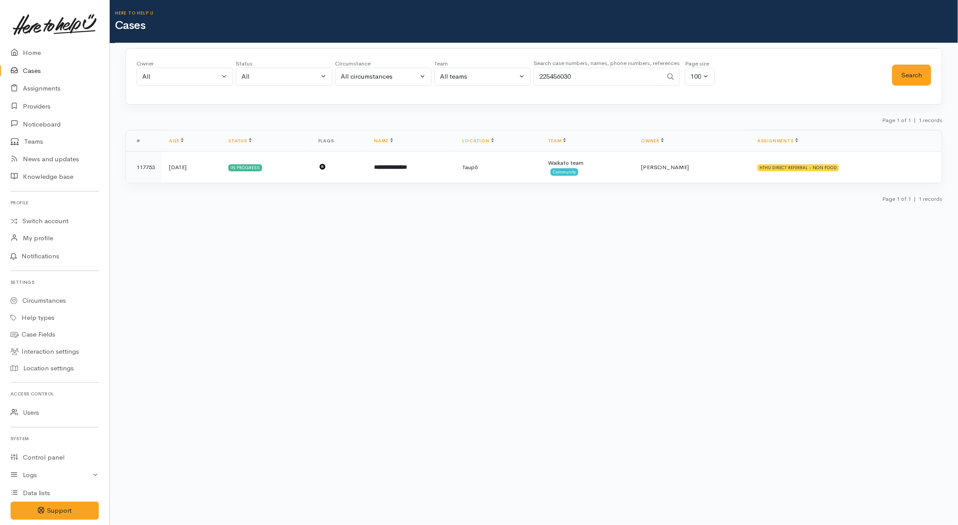
drag, startPoint x: 606, startPoint y: 79, endPoint x: 466, endPoint y: 77, distance: 139.6
click at [468, 78] on div "Owner All My cases 2Alice1 Faye Davies ('Here to help u') Aandrea Murray ('Here…" at bounding box center [515, 75] width 756 height 32
paste input "102210505"
type input "2102210505"
click at [915, 76] on button "Search" at bounding box center [911, 76] width 39 height 22
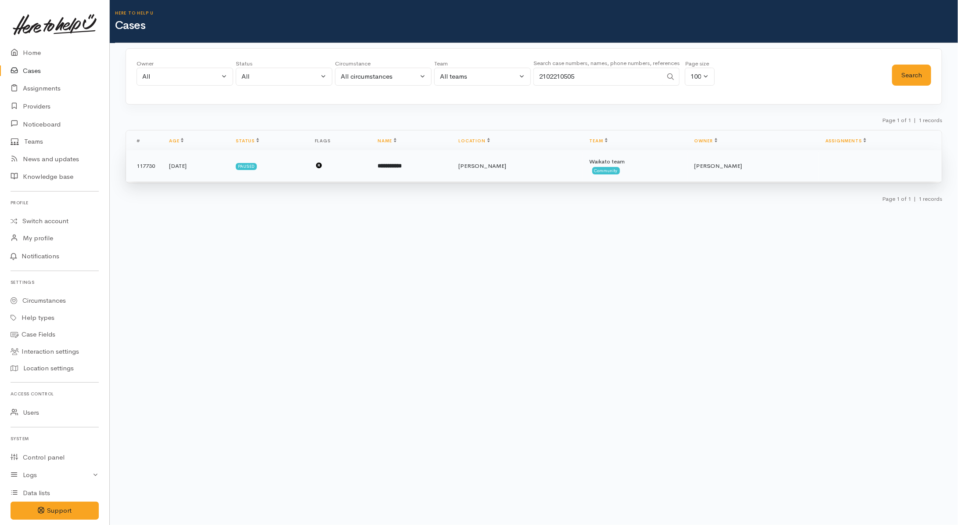
click at [452, 171] on td "**********" at bounding box center [411, 166] width 81 height 32
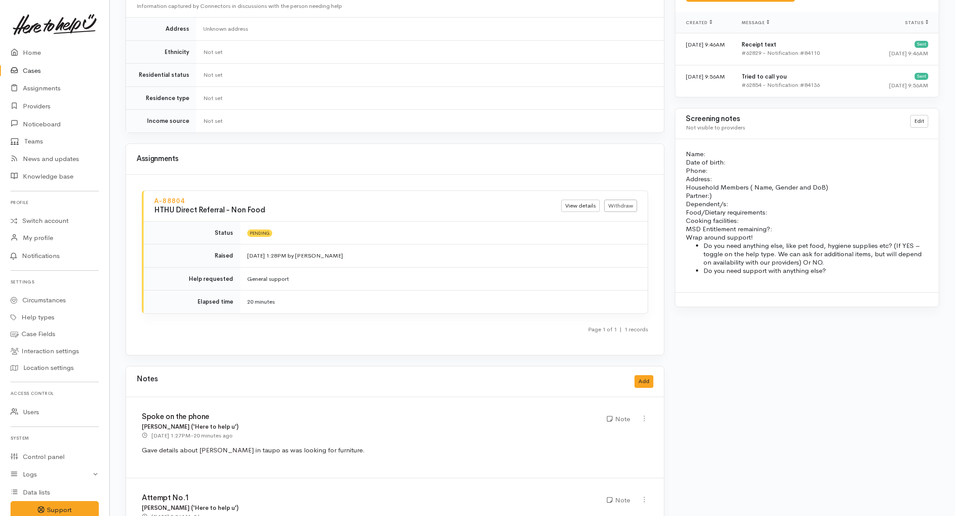
scroll to position [673, 0]
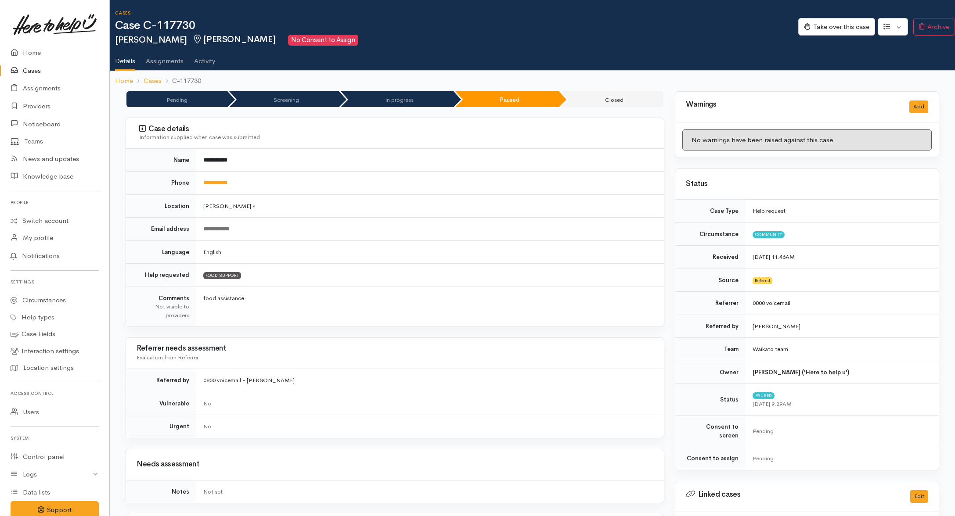
click at [23, 65] on link "Cases" at bounding box center [54, 71] width 109 height 18
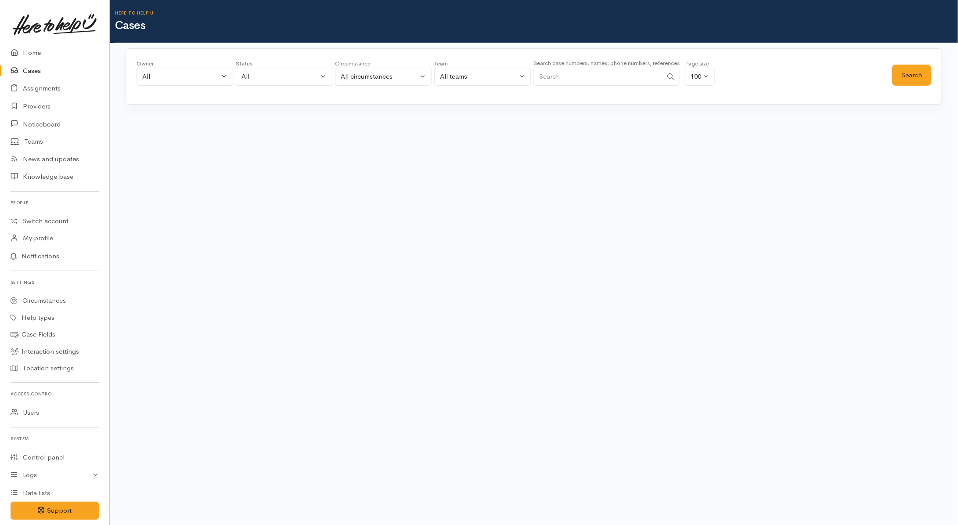
drag, startPoint x: 0, startPoint y: 0, endPoint x: 586, endPoint y: 73, distance: 590.7
click at [586, 73] on input "Search" at bounding box center [597, 77] width 129 height 18
paste input "2109047271"
type input "2109047271"
click at [924, 75] on button "Search" at bounding box center [911, 76] width 39 height 22
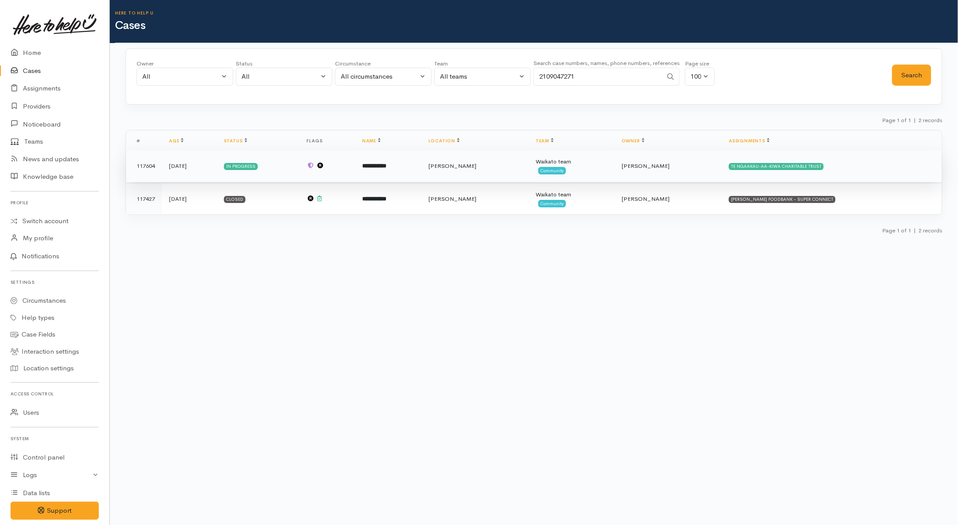
click at [422, 176] on td "**********" at bounding box center [388, 166] width 66 height 32
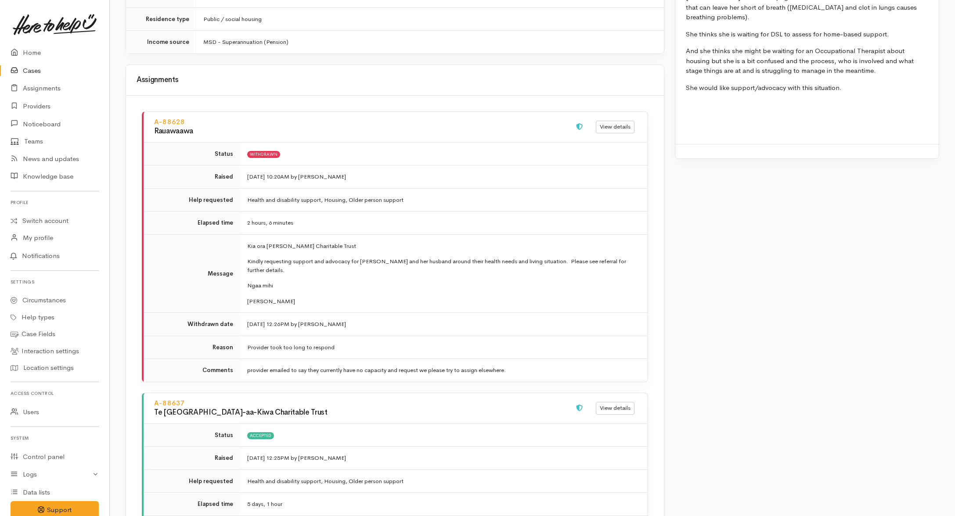
scroll to position [530, 0]
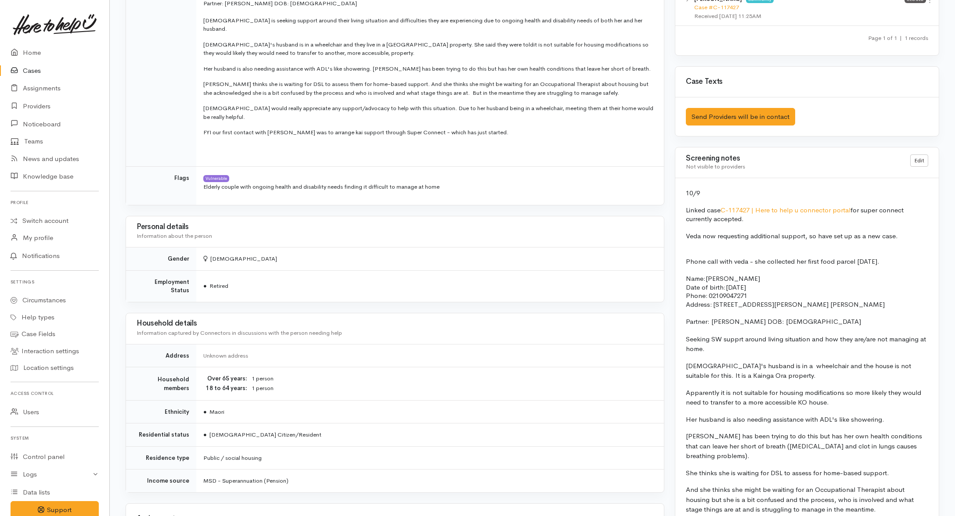
click at [26, 73] on link "Cases" at bounding box center [54, 71] width 109 height 18
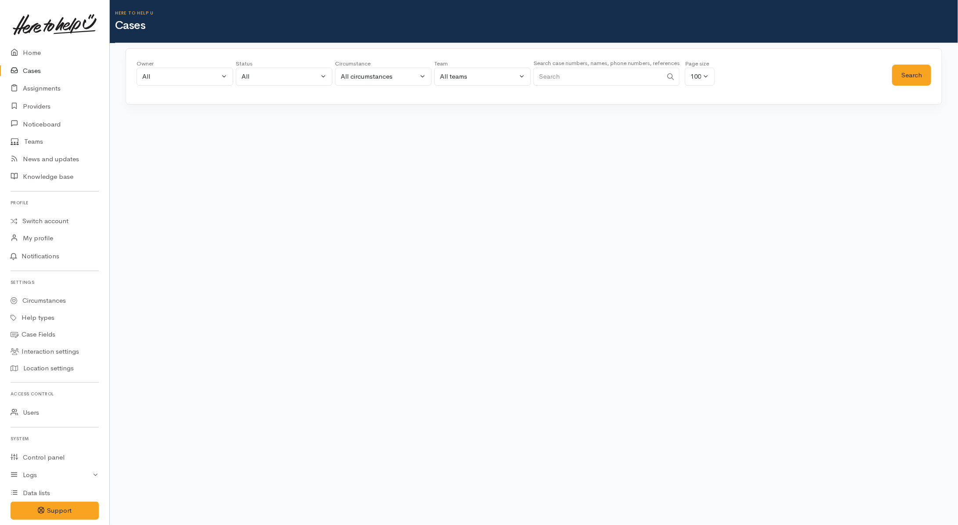
click at [580, 76] on input "Search" at bounding box center [597, 77] width 129 height 18
paste input "273233198"
type input "273233198"
click at [907, 75] on button "Search" at bounding box center [911, 76] width 39 height 22
click at [286, 78] on div "All" at bounding box center [279, 77] width 77 height 10
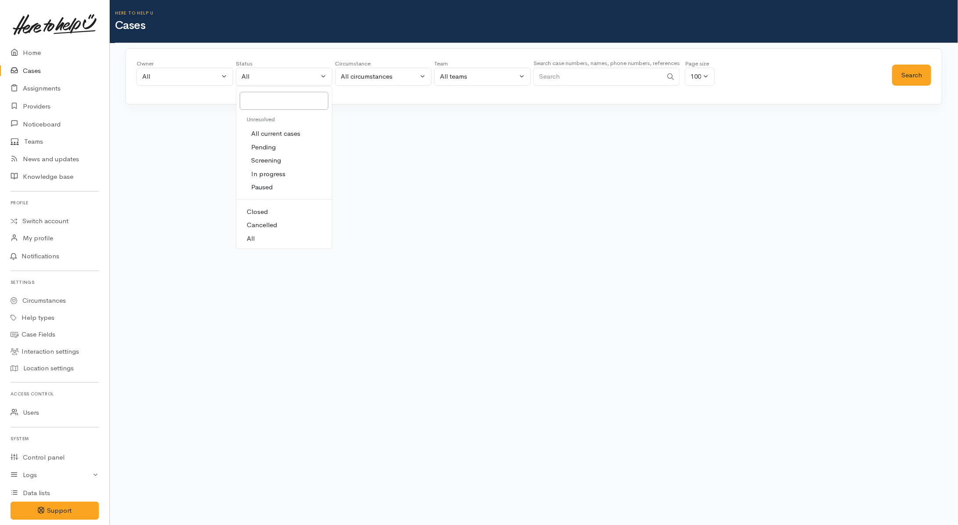
click at [277, 134] on span "All current cases" at bounding box center [275, 134] width 49 height 10
select select "Unresolved"
click at [916, 73] on button "Search" at bounding box center [911, 76] width 39 height 22
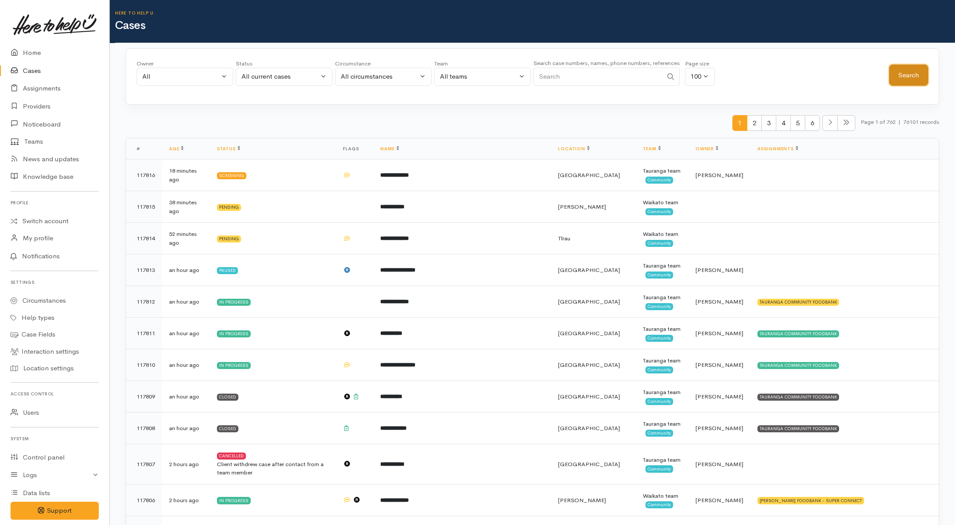
click at [915, 75] on button "Search" at bounding box center [908, 76] width 39 height 22
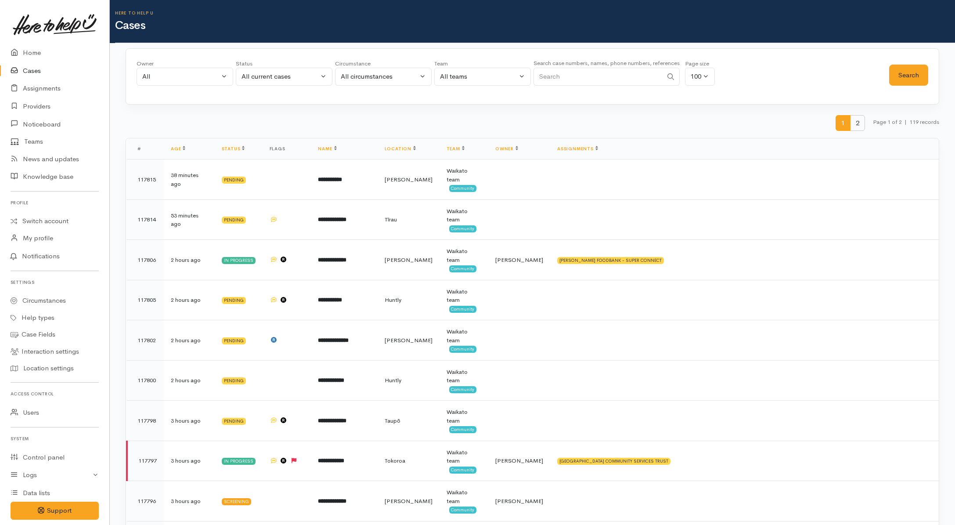
click at [855, 126] on span "2" at bounding box center [857, 123] width 15 height 16
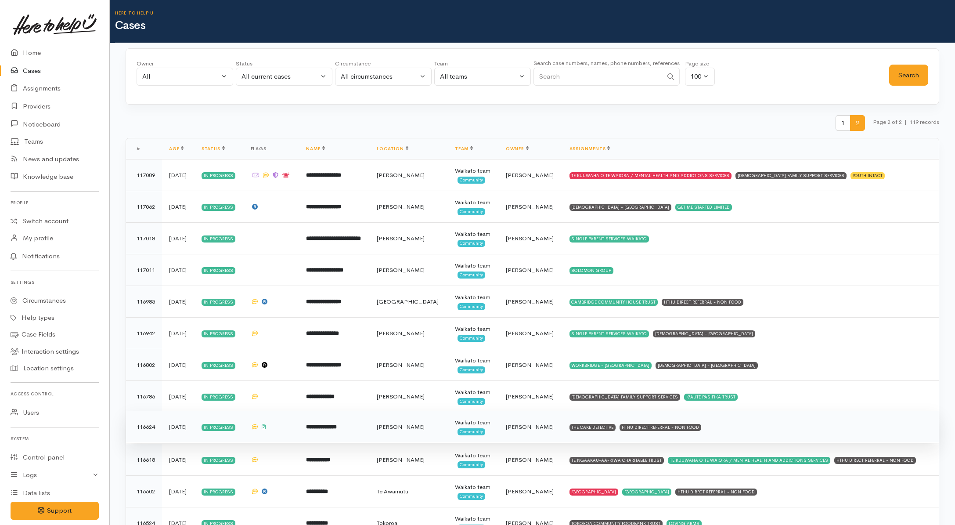
click at [741, 430] on td "THE CAKE DETECTIVE HTHU DIRECT REFERRAL - NON FOOD" at bounding box center [750, 427] width 376 height 32
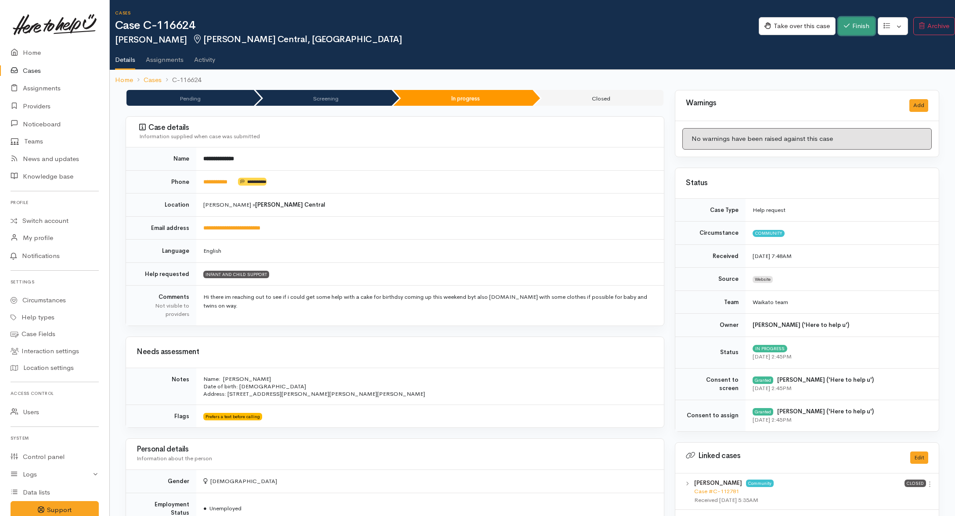
click at [863, 32] on button "Finish" at bounding box center [856, 26] width 37 height 18
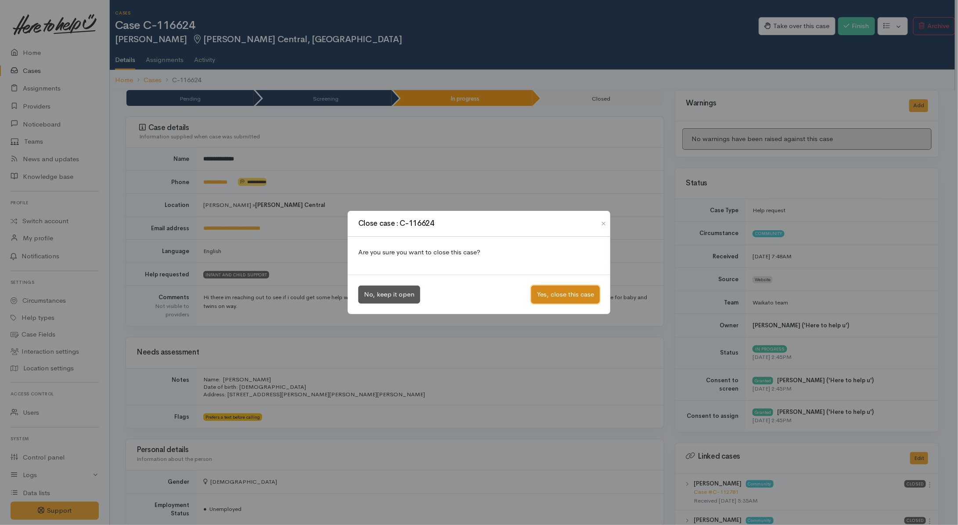
click at [584, 288] on button "Yes, close this case" at bounding box center [565, 294] width 68 height 18
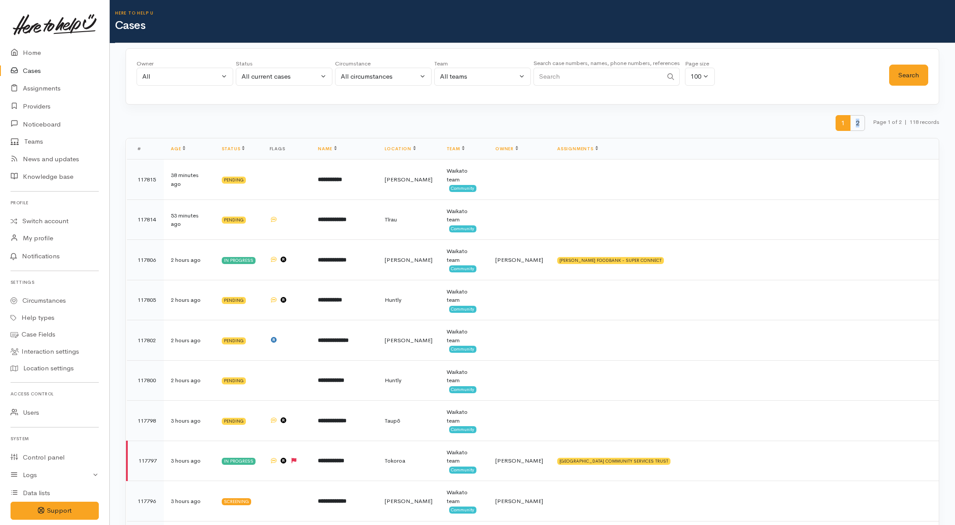
click at [854, 126] on span "2" at bounding box center [857, 123] width 15 height 16
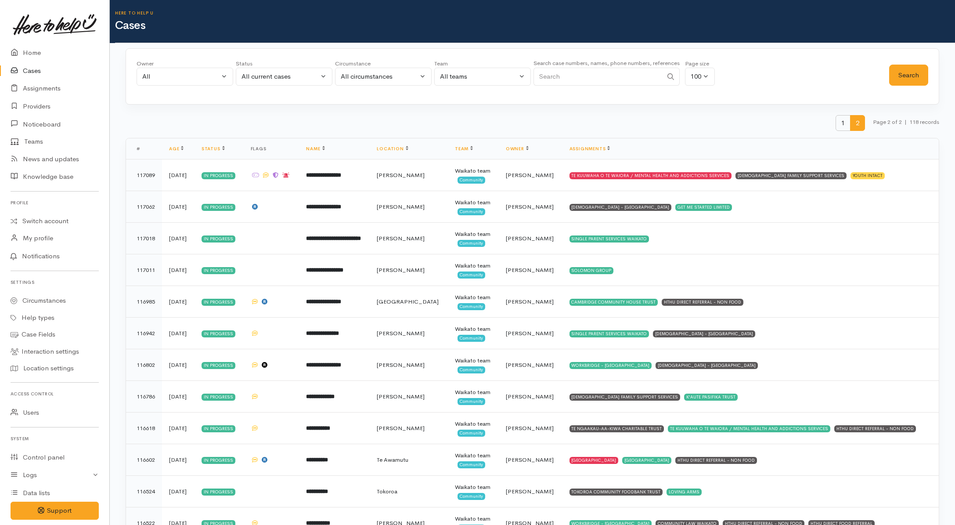
click at [837, 128] on span "1" at bounding box center [843, 123] width 15 height 16
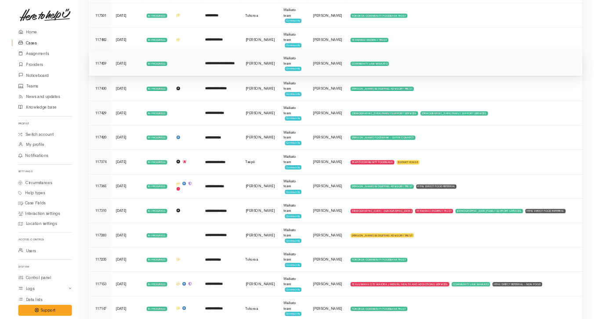
scroll to position [3649, 0]
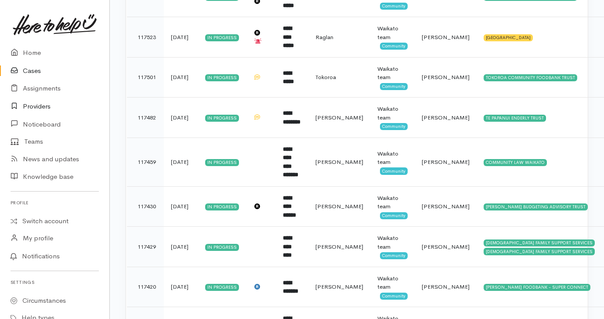
click at [35, 105] on link "Providers" at bounding box center [54, 106] width 109 height 18
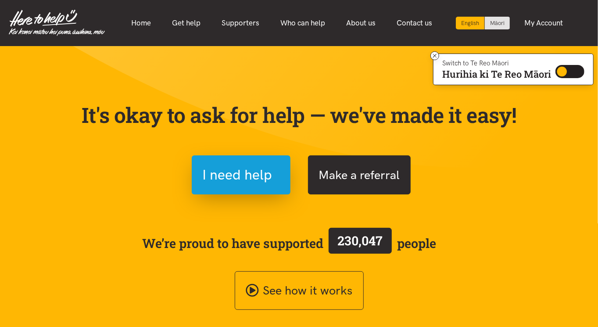
click at [358, 171] on button "Make a referral" at bounding box center [359, 174] width 103 height 39
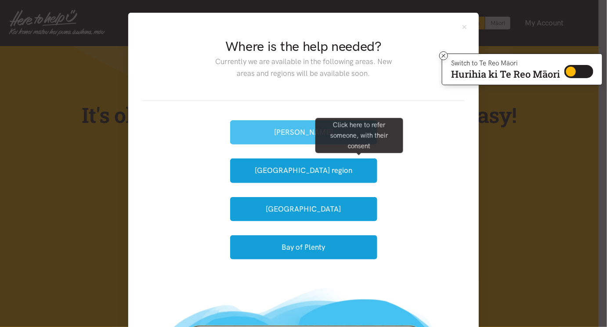
click at [286, 138] on button "[PERSON_NAME]" at bounding box center [303, 132] width 147 height 24
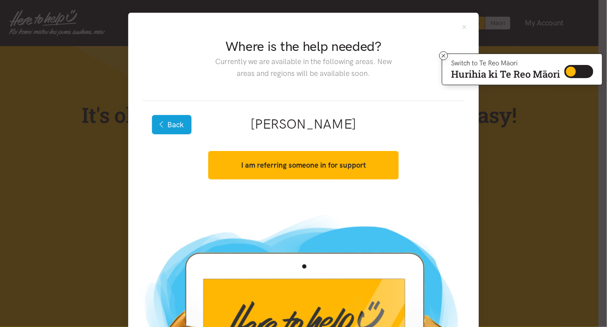
click at [182, 131] on button "Back" at bounding box center [172, 124] width 40 height 19
click at [173, 132] on button "Back" at bounding box center [172, 124] width 40 height 19
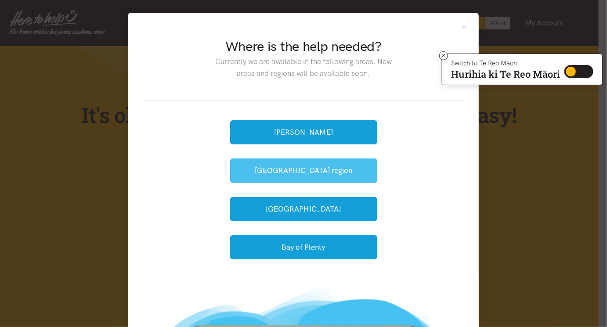
click at [321, 173] on button "[GEOGRAPHIC_DATA] region" at bounding box center [303, 171] width 147 height 24
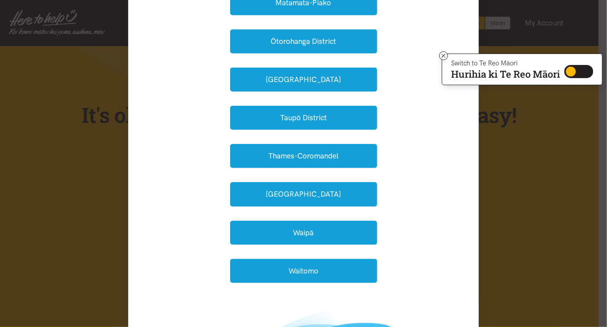
scroll to position [250, 0]
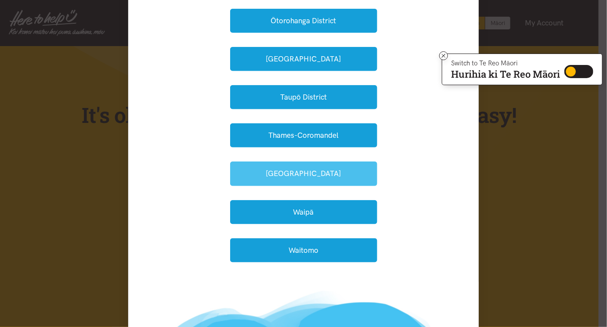
click at [321, 174] on button "[GEOGRAPHIC_DATA]" at bounding box center [303, 174] width 147 height 24
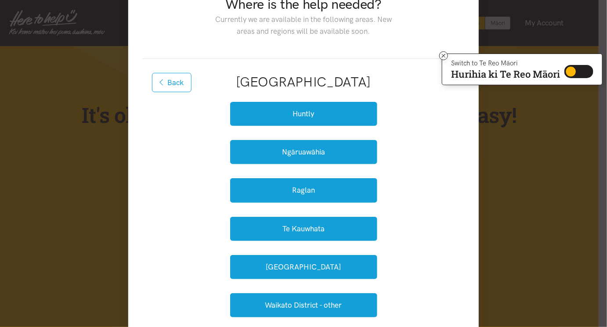
scroll to position [36, 0]
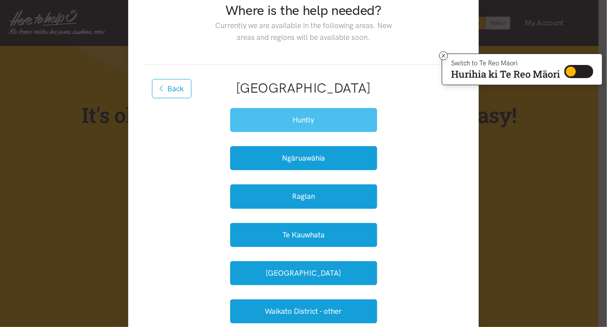
click at [327, 123] on button "Huntly" at bounding box center [303, 120] width 147 height 24
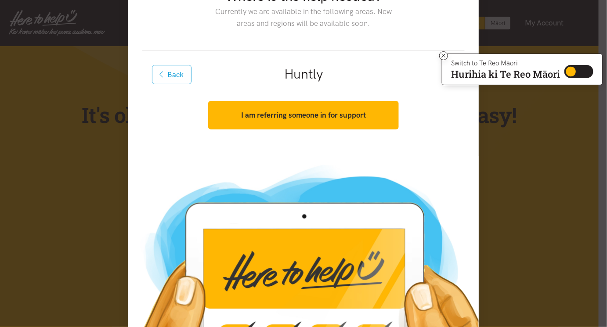
scroll to position [17, 0]
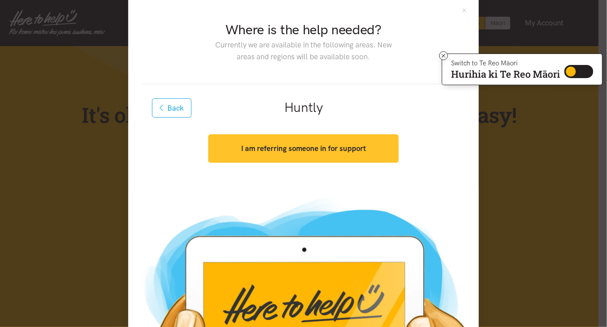
click at [298, 147] on strong "I am referring someone in for support" at bounding box center [303, 148] width 125 height 9
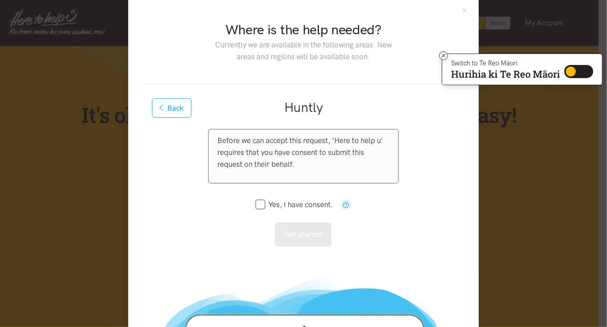
click at [263, 204] on input "Yes, I have consent." at bounding box center [294, 204] width 77 height 7
checkbox input "true"
click at [305, 237] on button "Get started" at bounding box center [303, 235] width 57 height 24
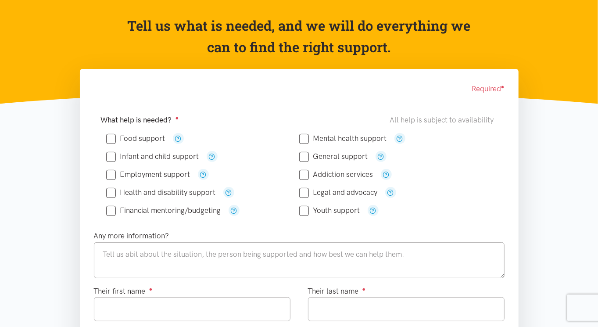
scroll to position [98, 0]
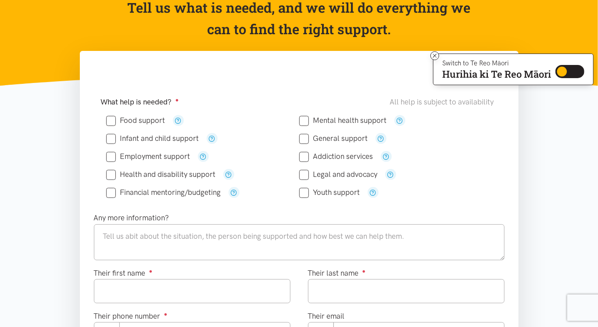
click at [116, 158] on input "Employment support" at bounding box center [148, 156] width 84 height 7
checkbox input "true"
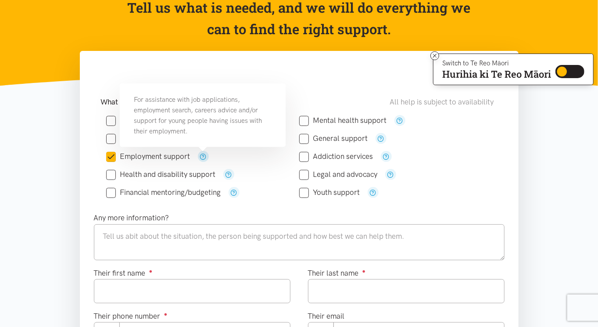
click at [202, 154] on icon "button" at bounding box center [203, 156] width 7 height 7
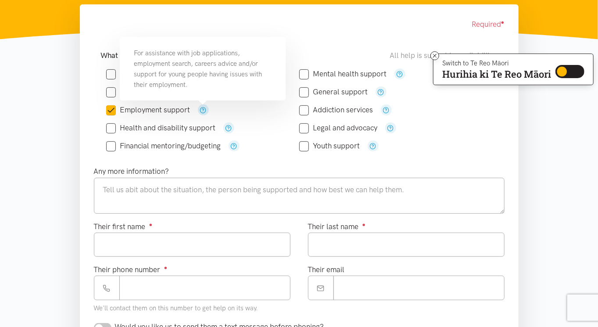
scroll to position [149, 0]
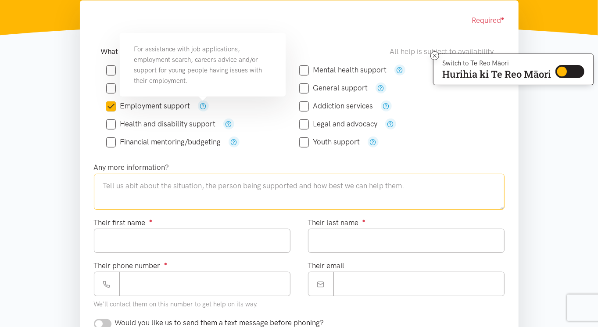
click at [203, 188] on textarea at bounding box center [299, 192] width 411 height 36
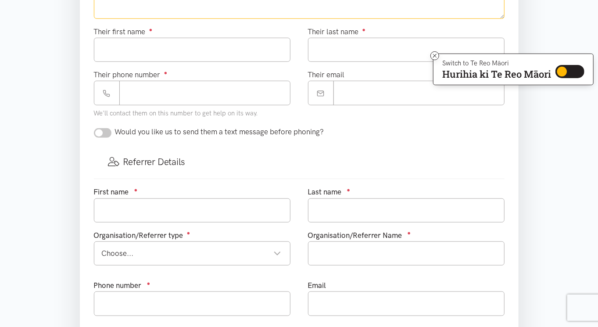
scroll to position [339, 0]
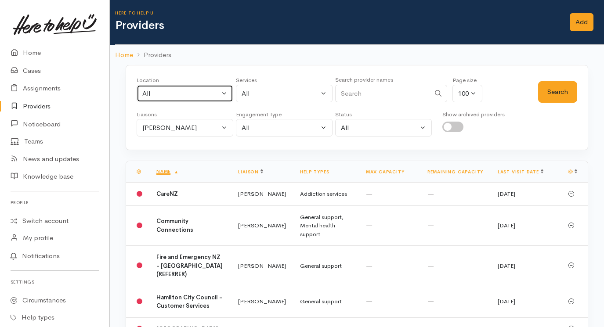
click at [180, 94] on div "All" at bounding box center [180, 94] width 77 height 10
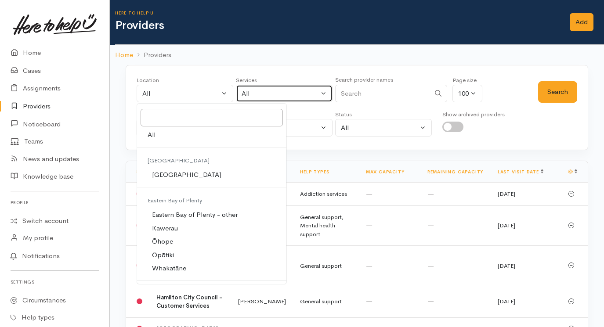
click at [283, 90] on div "All" at bounding box center [279, 94] width 77 height 10
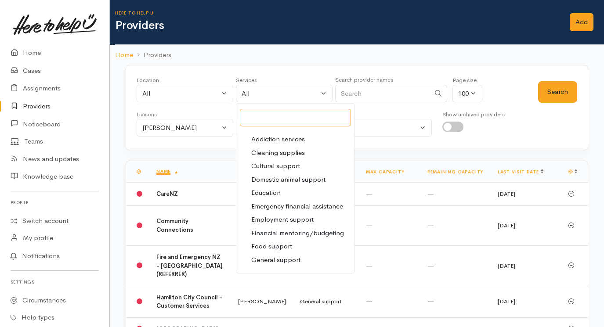
scroll to position [36, 0]
click at [284, 139] on span "Addiction services" at bounding box center [278, 139] width 54 height 10
select select "28"
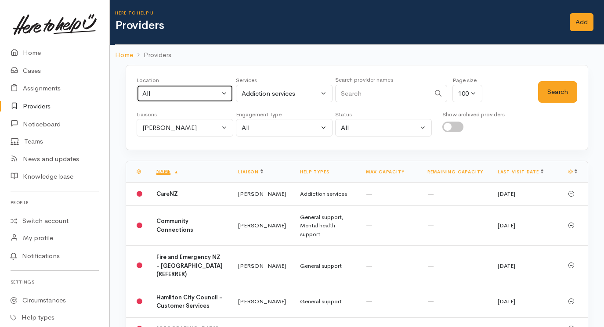
click at [181, 89] on div "All" at bounding box center [180, 94] width 77 height 10
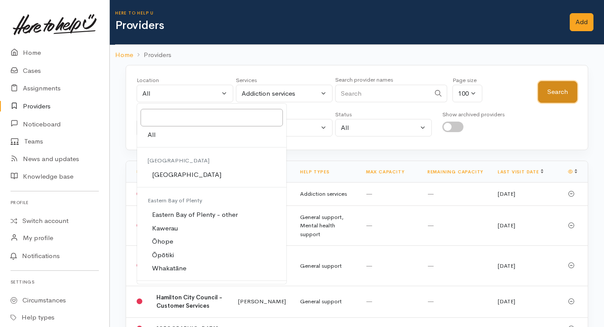
click at [561, 93] on button "Search" at bounding box center [557, 92] width 39 height 22
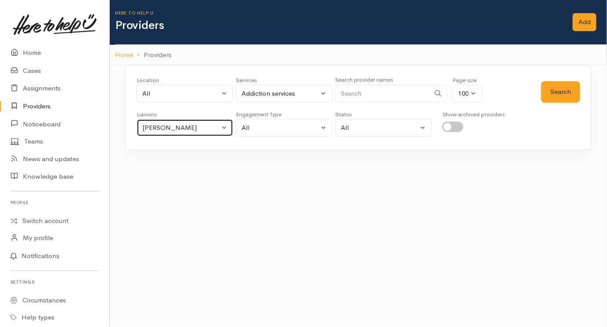
click at [209, 123] on div "[PERSON_NAME]" at bounding box center [180, 128] width 77 height 10
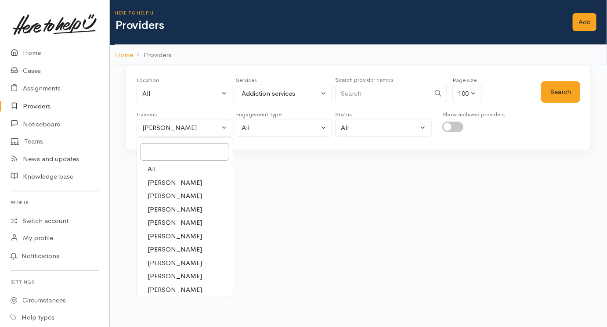
click at [172, 167] on link "All" at bounding box center [185, 169] width 96 height 14
select select "null"
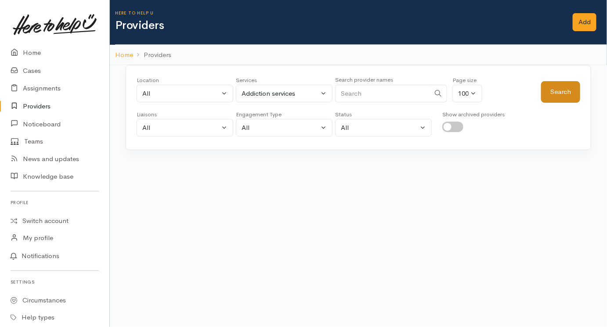
click at [561, 100] on button "Search" at bounding box center [560, 92] width 39 height 22
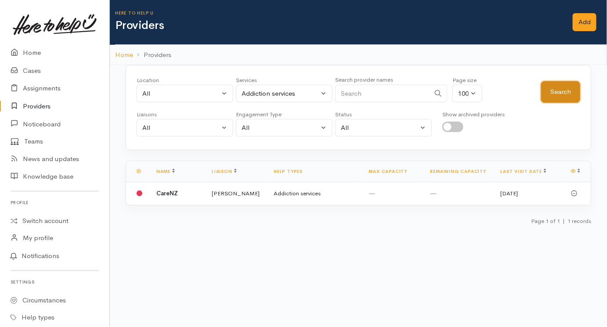
click at [555, 92] on button "Search" at bounding box center [560, 92] width 39 height 22
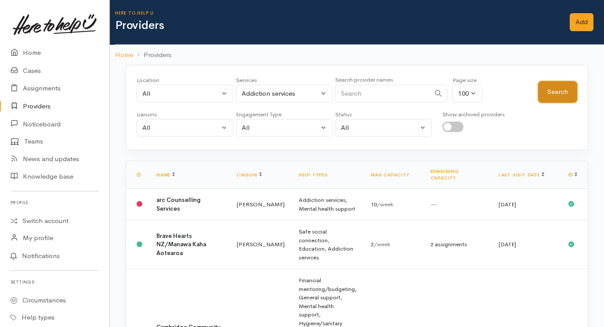
click at [557, 92] on button "Search" at bounding box center [557, 92] width 39 height 22
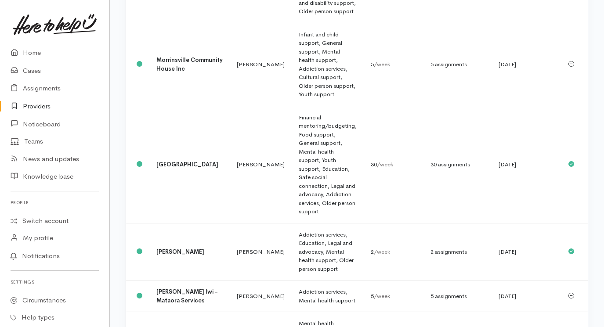
scroll to position [2617, 0]
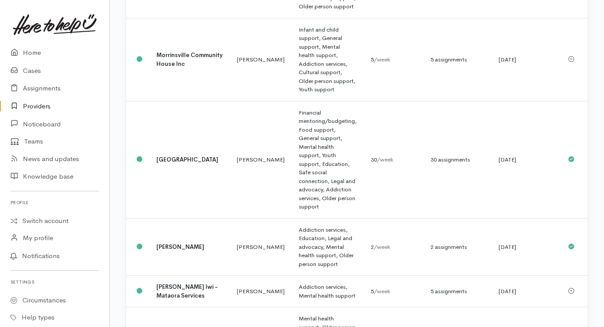
click at [35, 104] on link "Providers" at bounding box center [54, 106] width 109 height 18
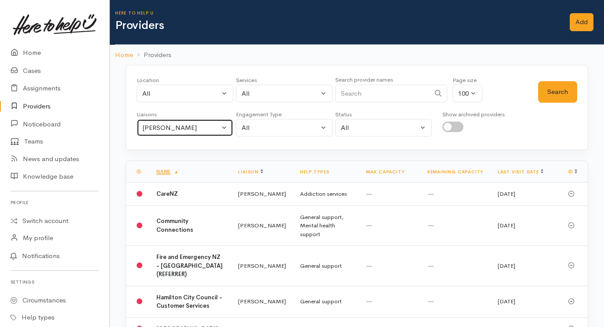
click at [180, 128] on div "[PERSON_NAME]" at bounding box center [180, 128] width 77 height 10
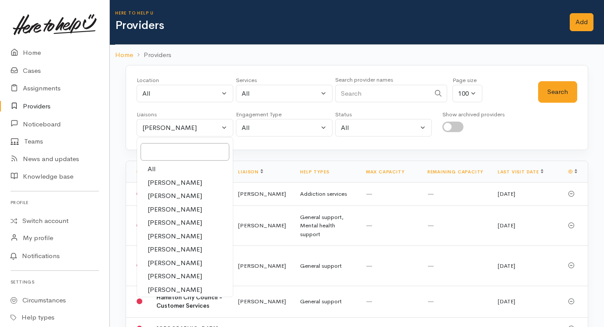
click at [162, 169] on link "All" at bounding box center [185, 169] width 96 height 14
select select "null"
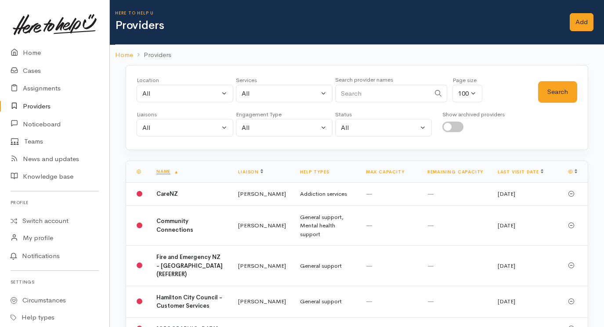
click at [359, 92] on input "Search" at bounding box center [382, 94] width 95 height 18
type input "Te Kauwhata"
click at [546, 92] on button "Search" at bounding box center [557, 92] width 39 height 22
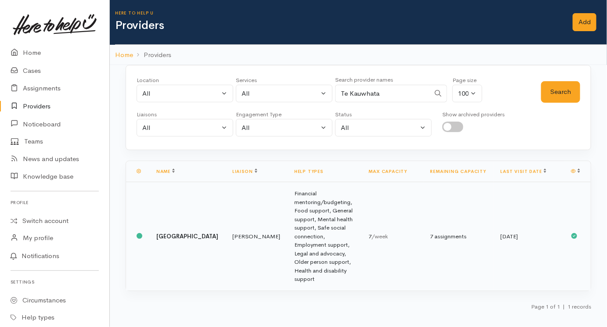
click at [230, 214] on td "[PERSON_NAME]" at bounding box center [256, 236] width 62 height 108
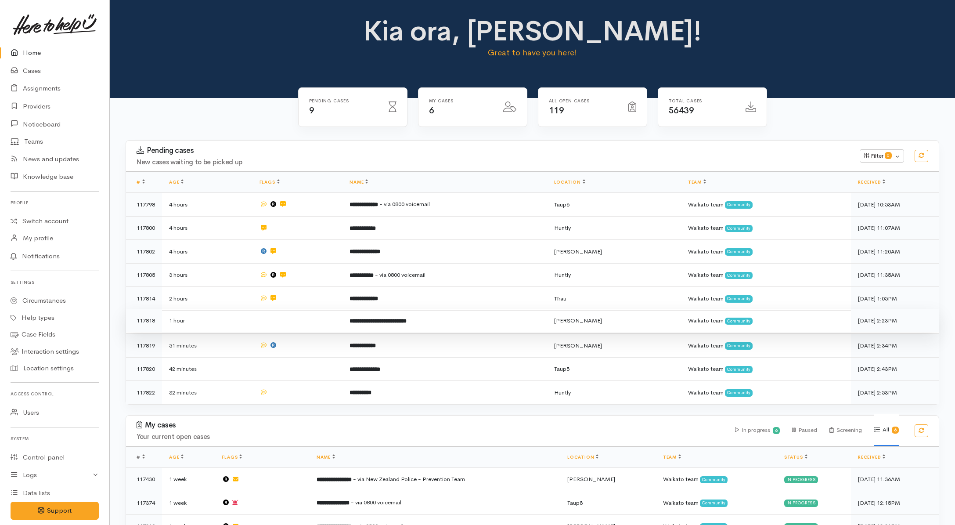
click at [306, 319] on td at bounding box center [297, 321] width 90 height 24
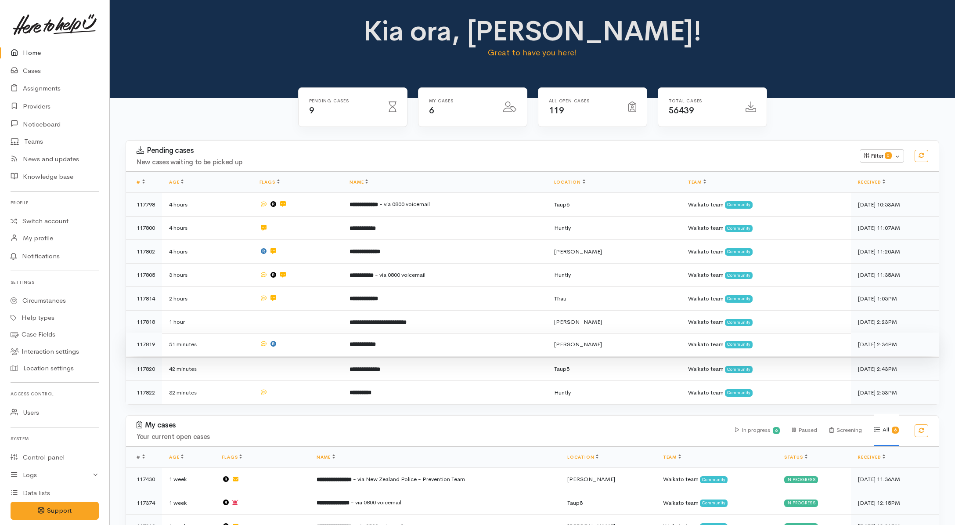
click at [311, 340] on td at bounding box center [297, 344] width 90 height 24
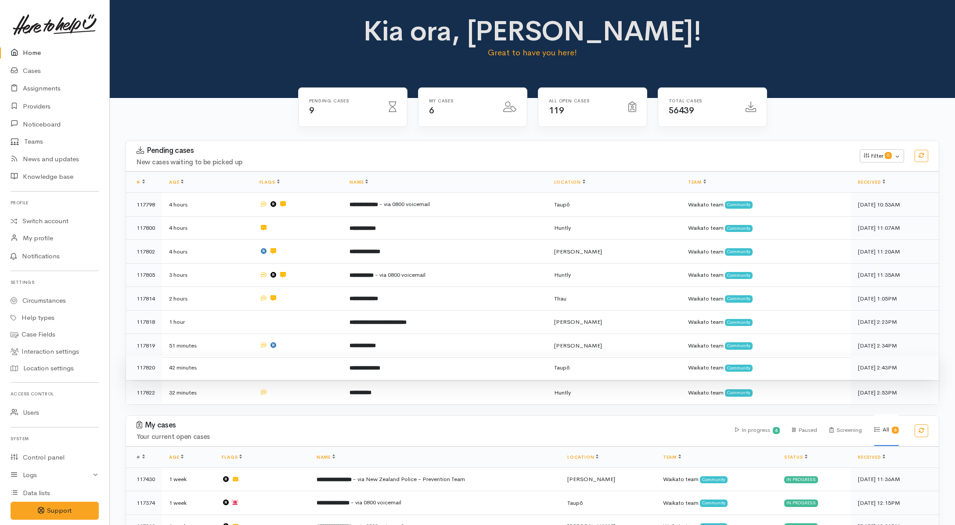
click at [313, 362] on td at bounding box center [297, 368] width 90 height 24
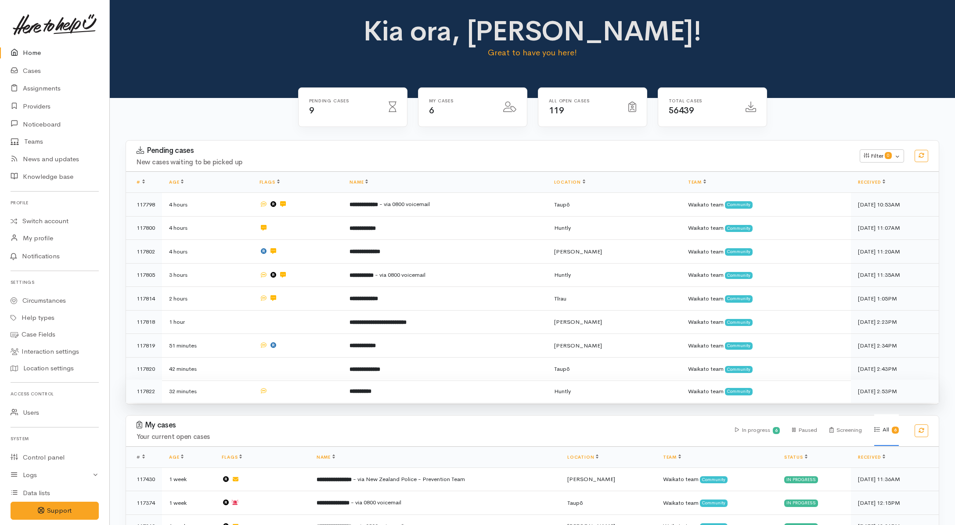
click at [314, 382] on td at bounding box center [297, 390] width 90 height 23
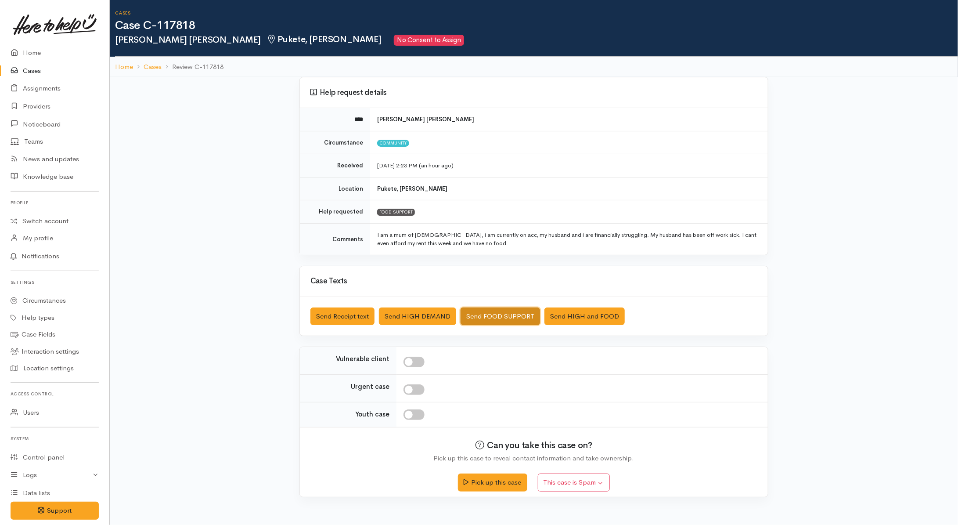
click at [505, 321] on button "Send FOOD SUPPORT" at bounding box center [500, 316] width 79 height 18
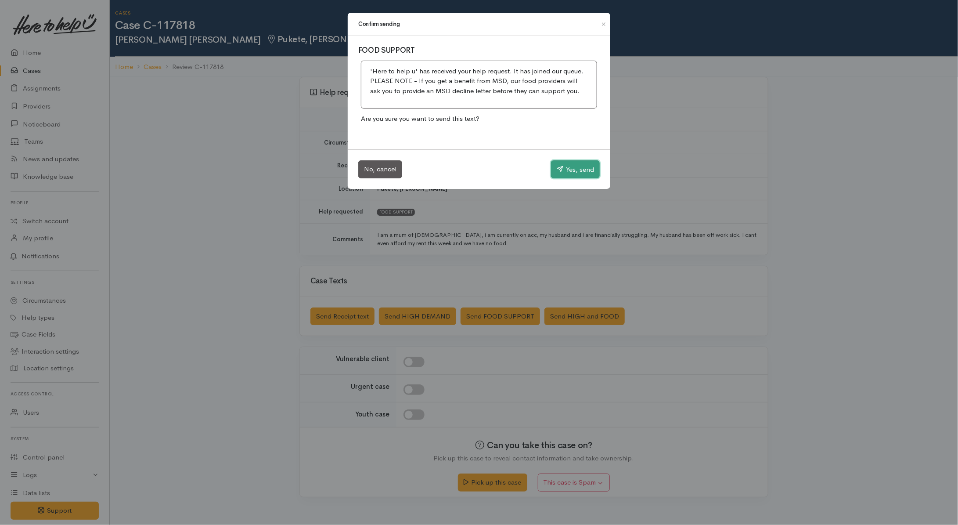
click at [578, 166] on button "Yes, send" at bounding box center [575, 169] width 49 height 18
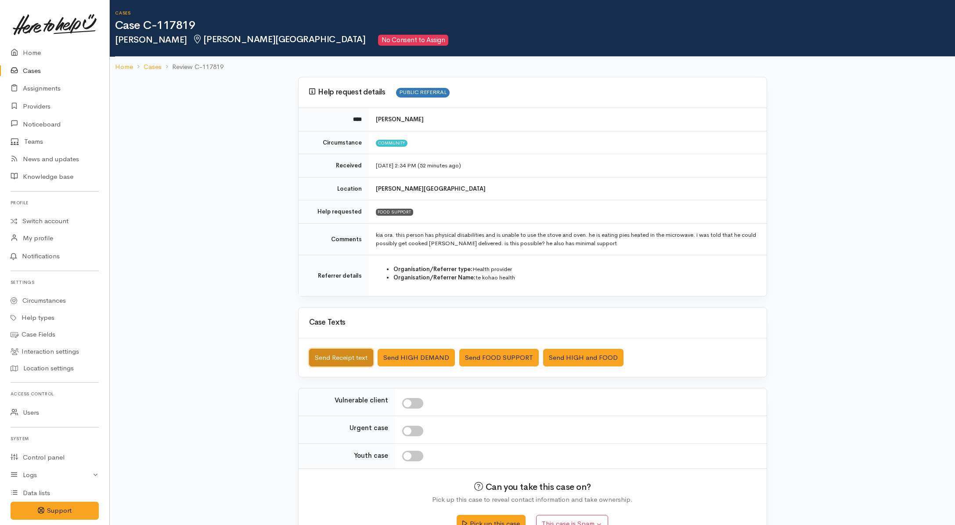
click at [358, 360] on button "Send Receipt text" at bounding box center [341, 358] width 64 height 18
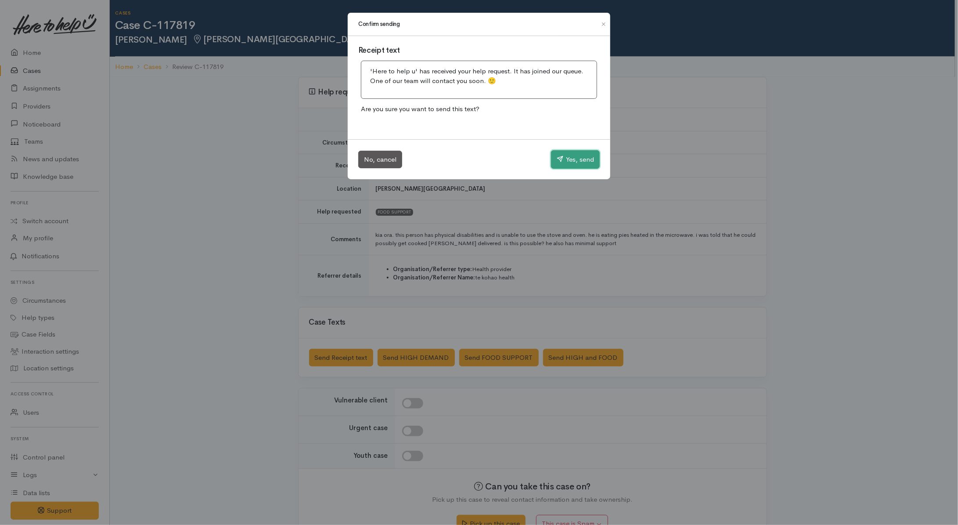
click at [577, 162] on button "Yes, send" at bounding box center [575, 159] width 49 height 18
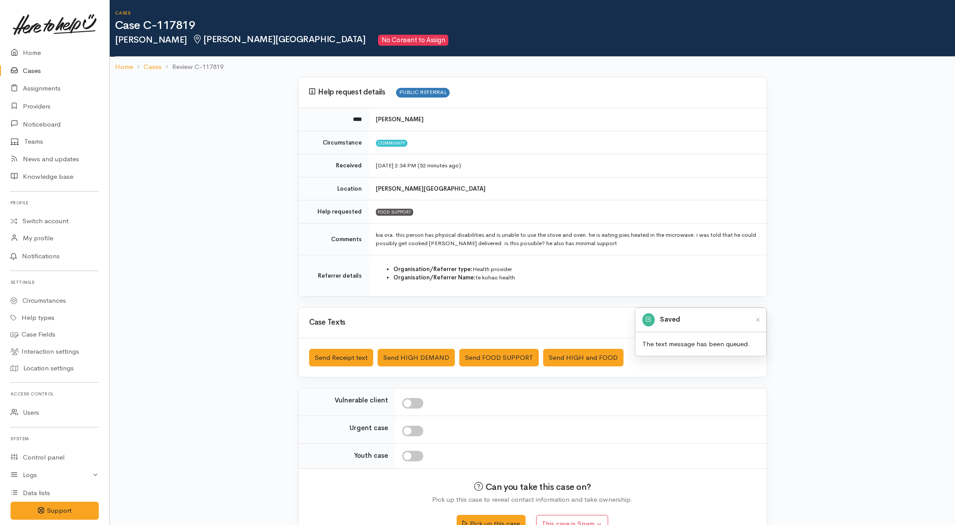
click at [556, 265] on li "Organisation/Referrer type: Health provider" at bounding box center [574, 269] width 363 height 9
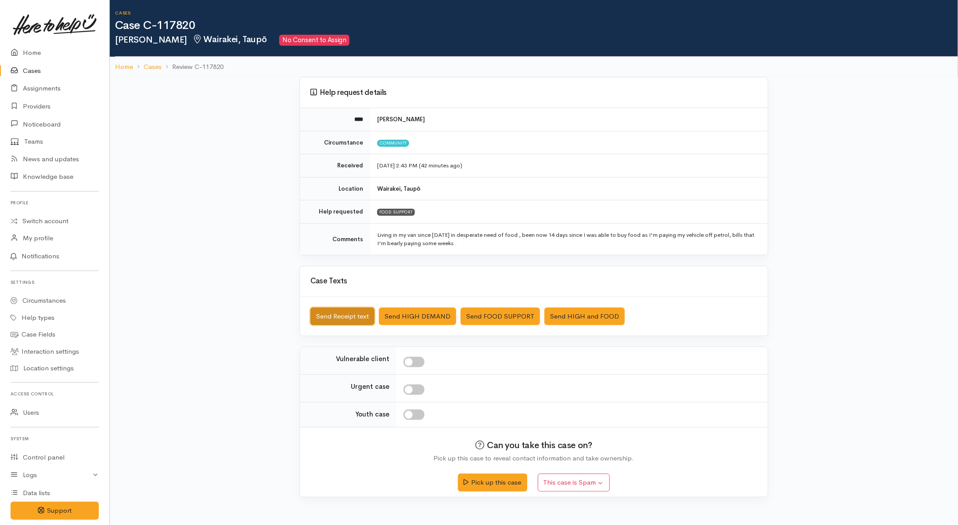
click at [358, 321] on button "Send Receipt text" at bounding box center [342, 316] width 64 height 18
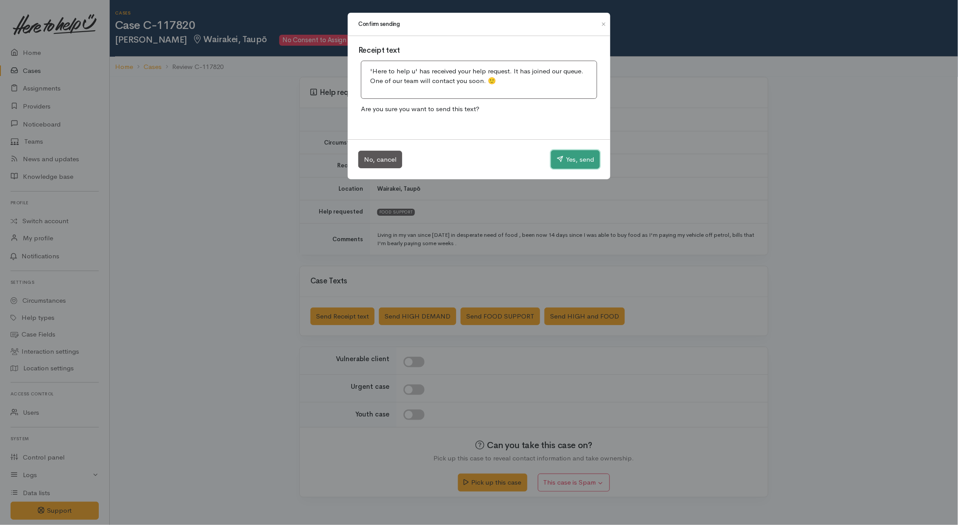
click at [561, 163] on button "Yes, send" at bounding box center [575, 159] width 49 height 18
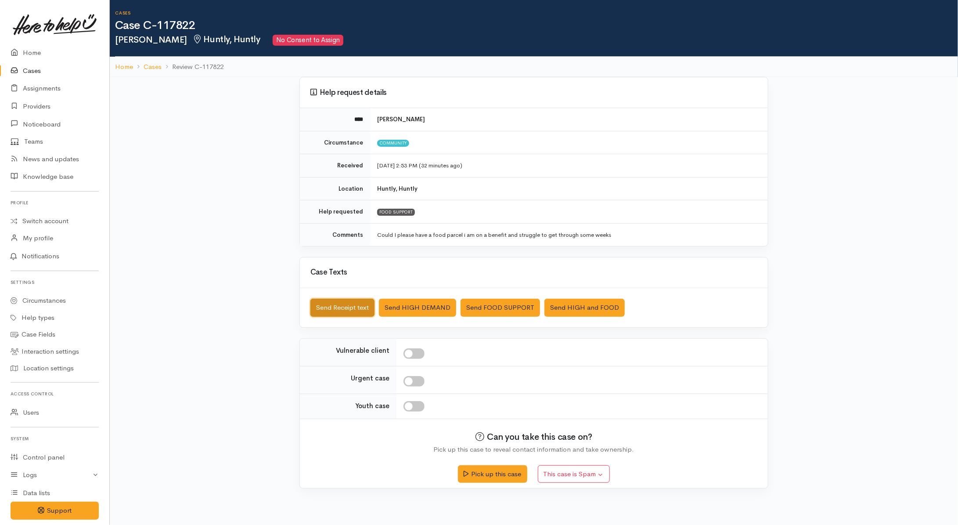
click at [354, 306] on button "Send Receipt text" at bounding box center [342, 308] width 64 height 18
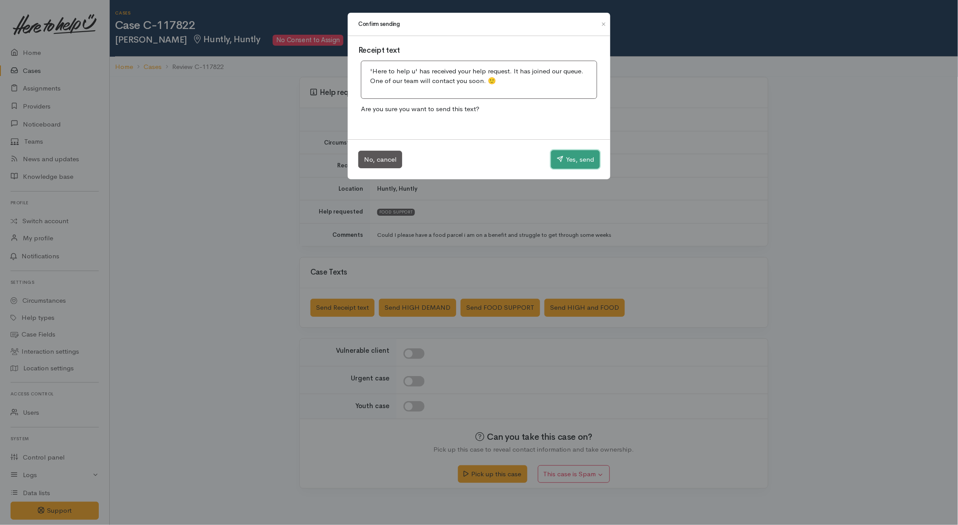
click at [580, 155] on button "Yes, send" at bounding box center [575, 159] width 49 height 18
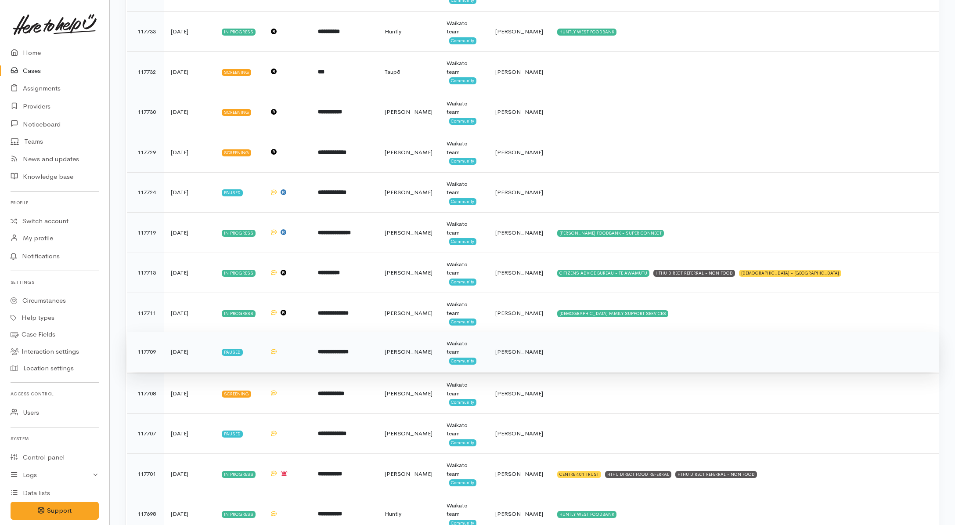
scroll to position [1234, 0]
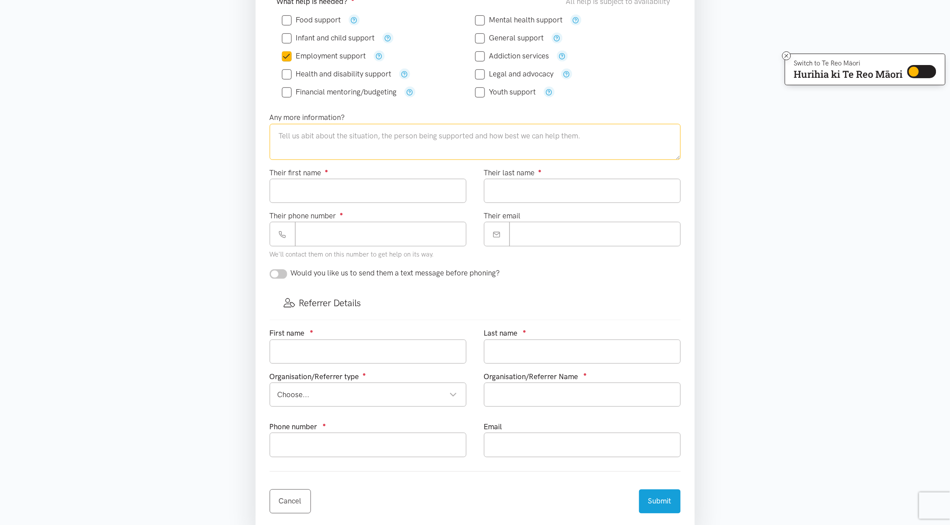
scroll to position [10, 0]
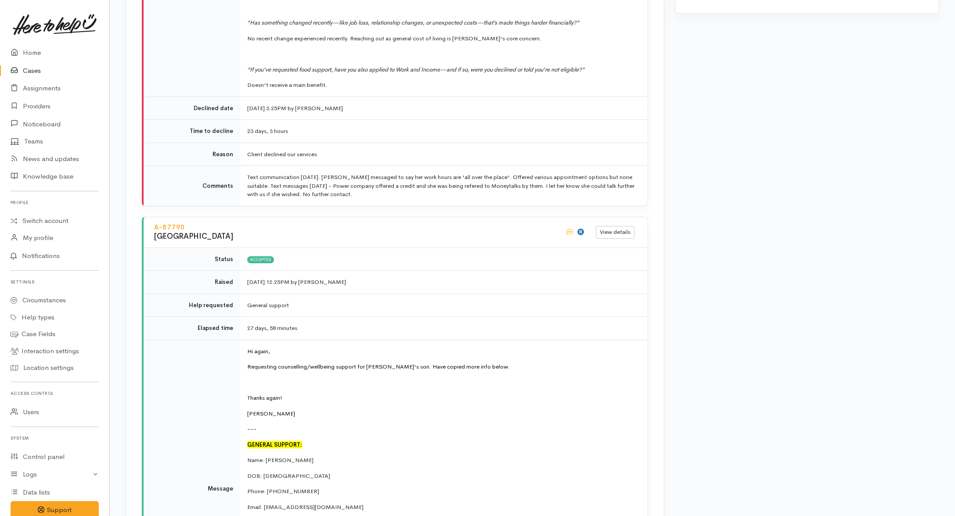
scroll to position [2141, 0]
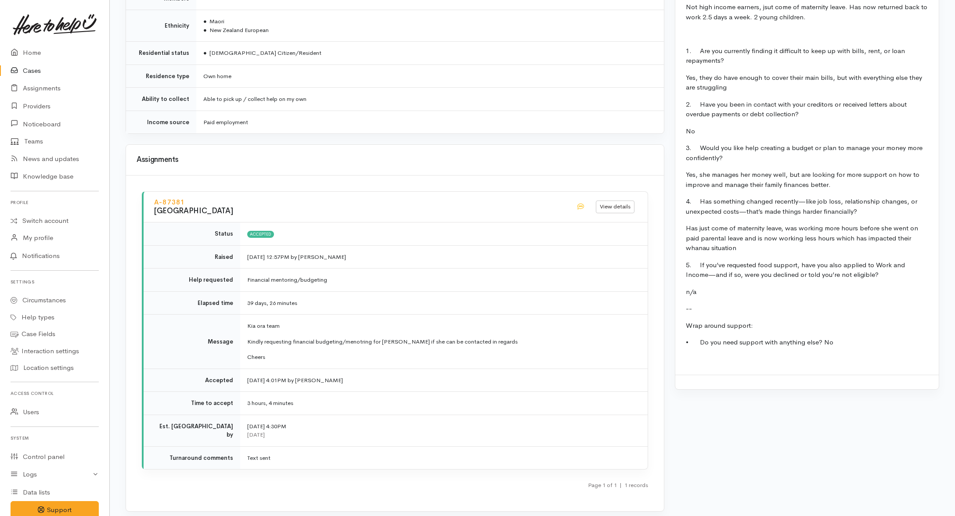
scroll to position [899, 0]
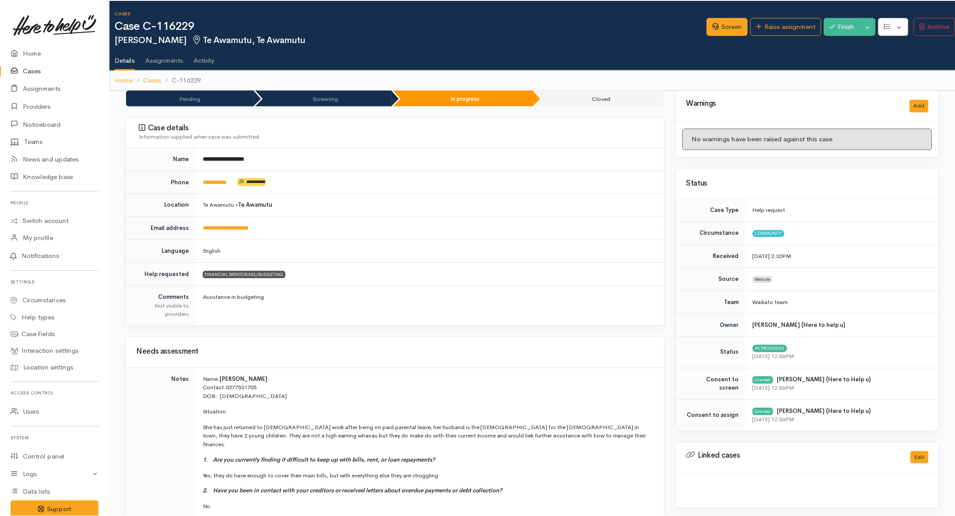
scroll to position [899, 0]
